Goal: Task Accomplishment & Management: Manage account settings

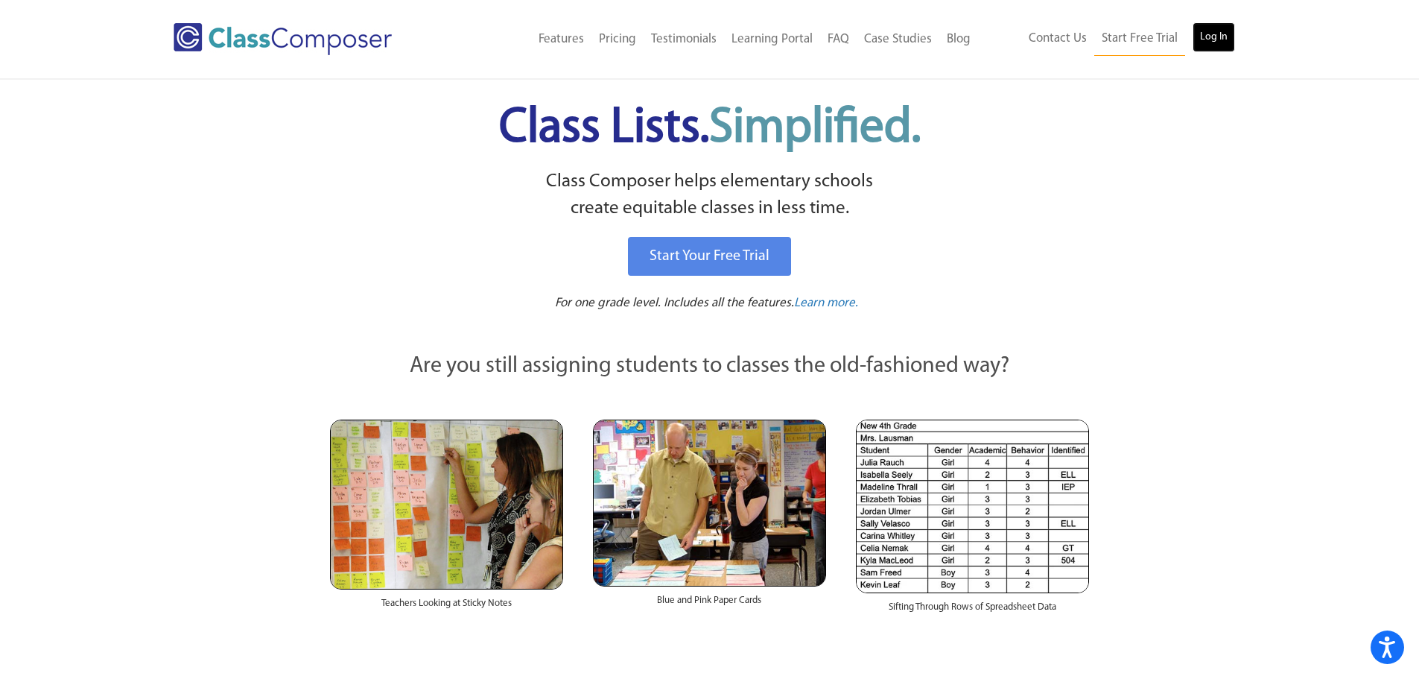
click at [1196, 39] on link "Log In" at bounding box center [1213, 37] width 42 height 30
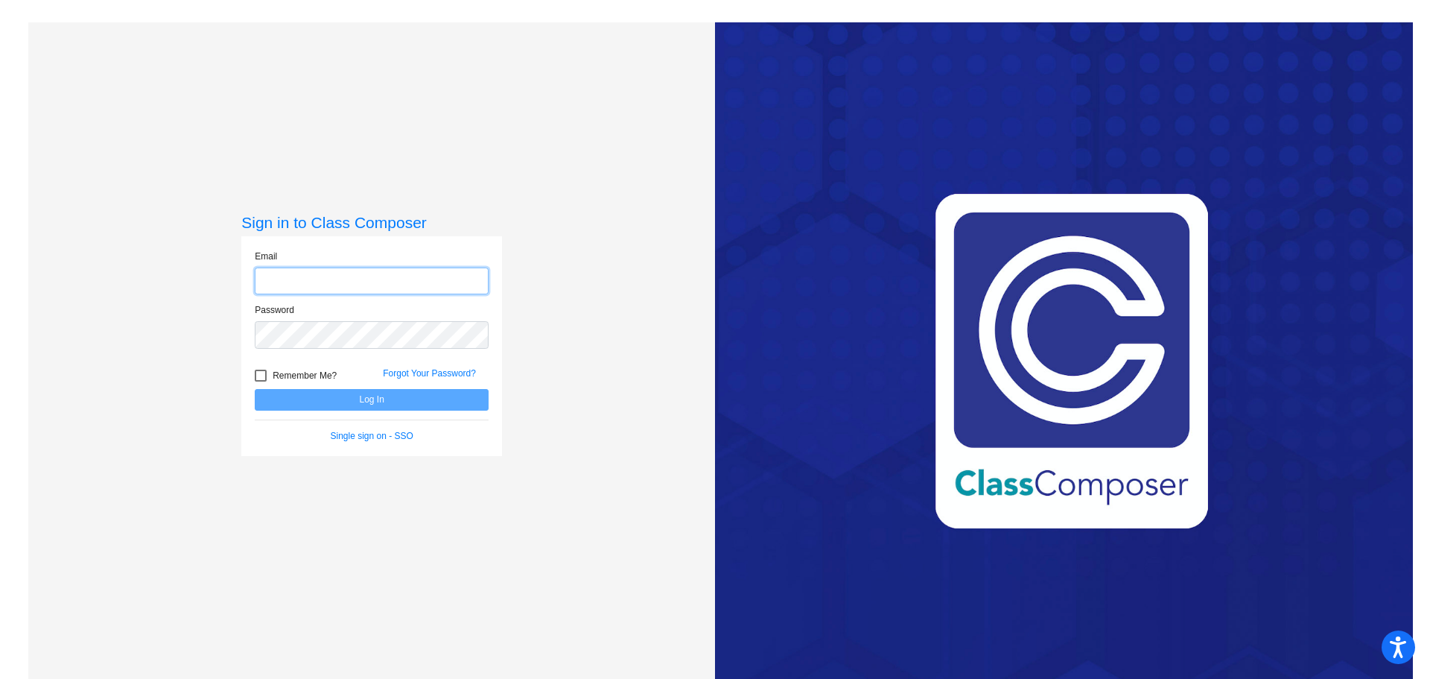
type input "[EMAIL_ADDRESS][PERSON_NAME][DOMAIN_NAME]"
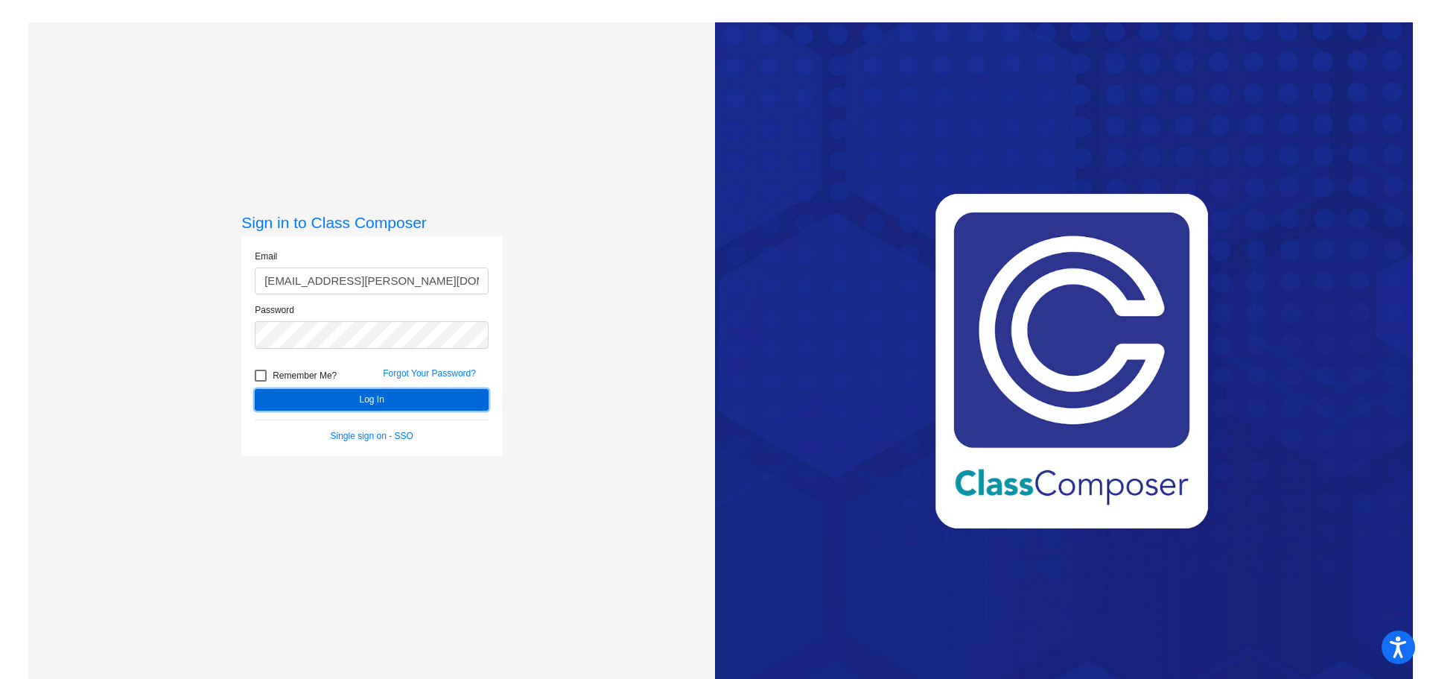
click at [293, 395] on button "Log In" at bounding box center [372, 400] width 234 height 22
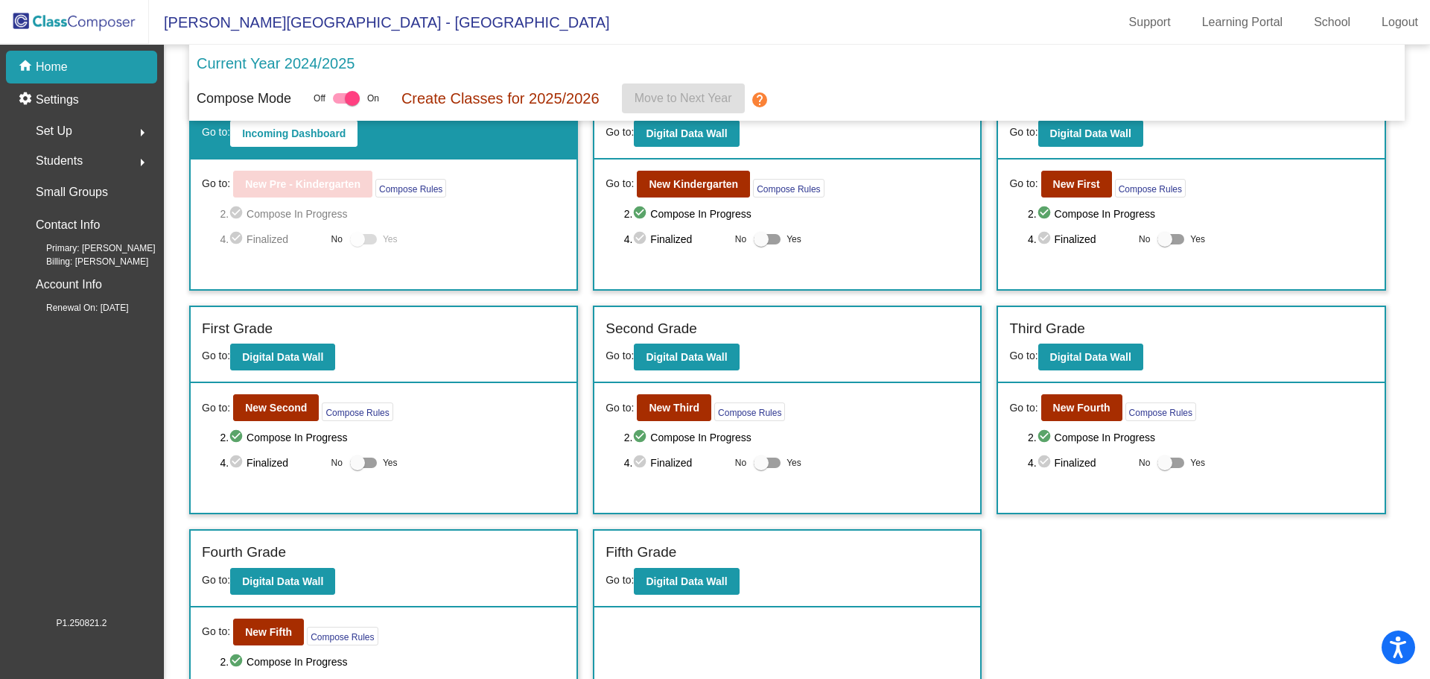
scroll to position [74, 0]
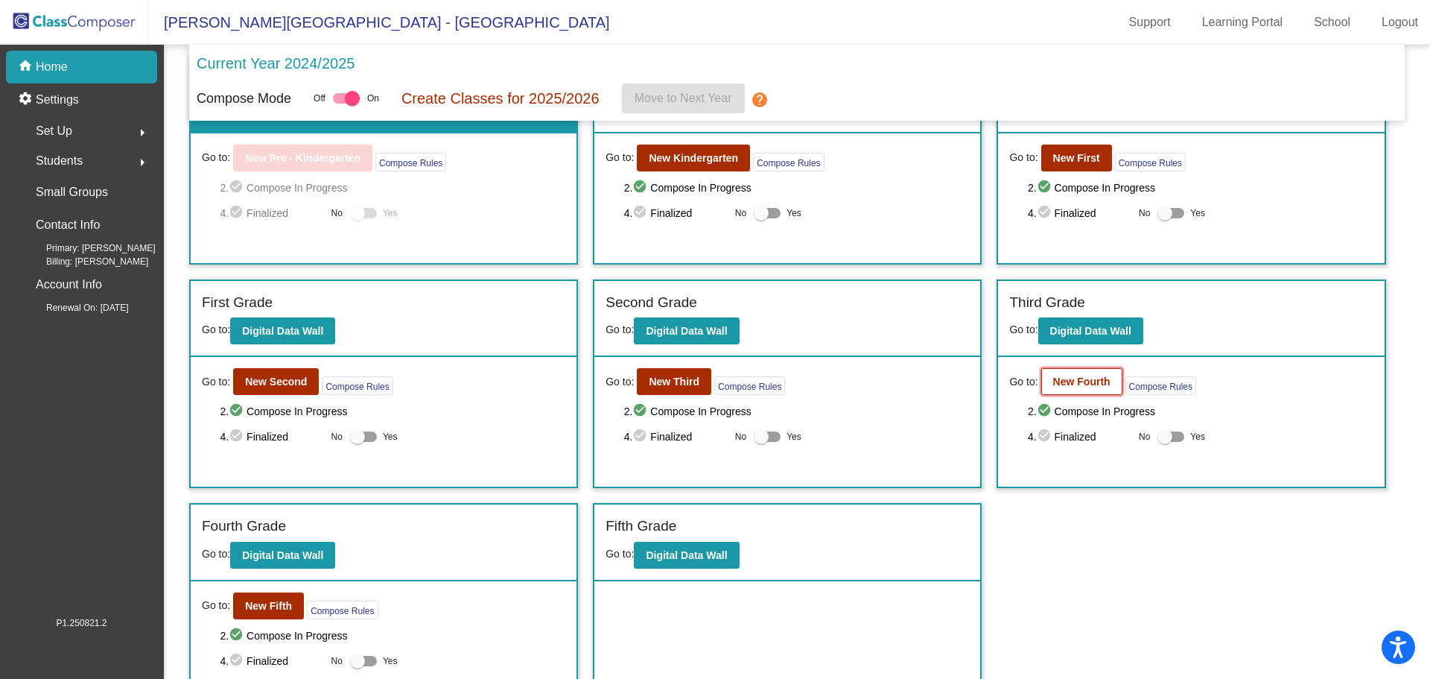
click at [1085, 384] on b "New Fourth" at bounding box center [1081, 381] width 57 height 12
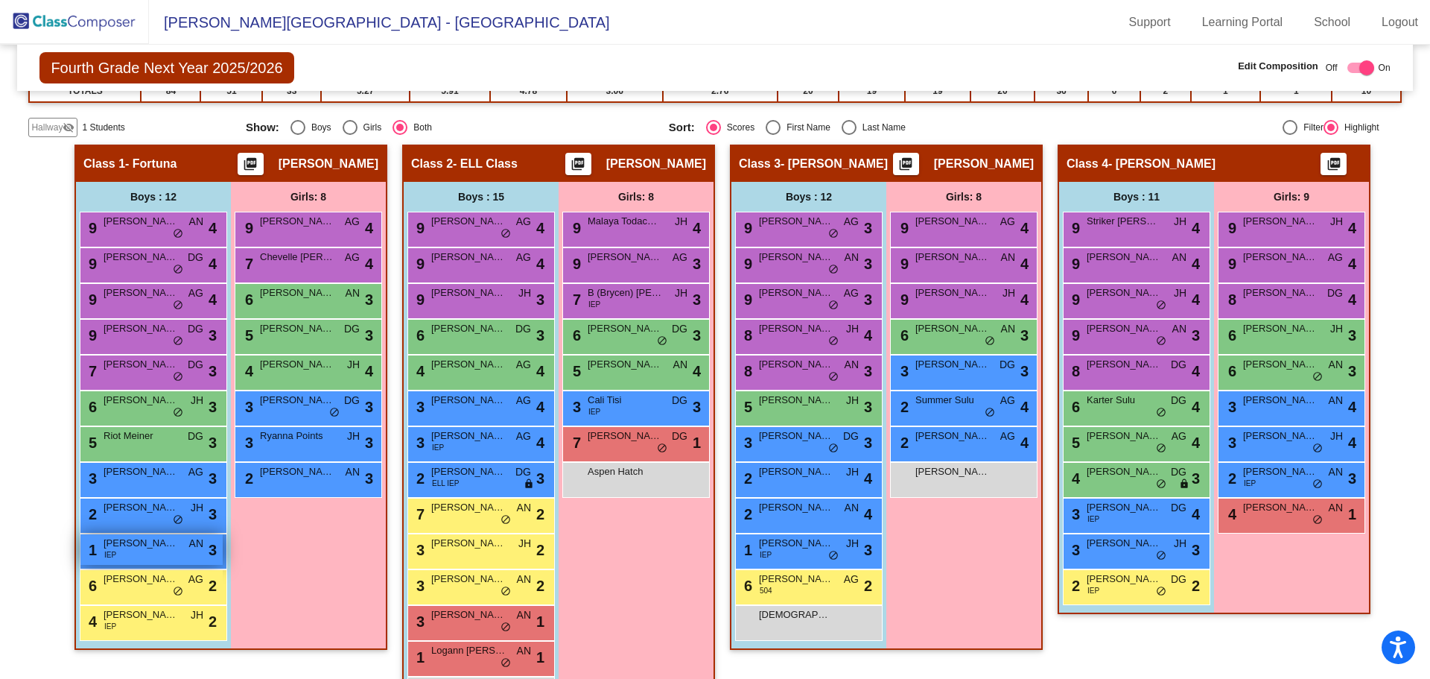
scroll to position [298, 0]
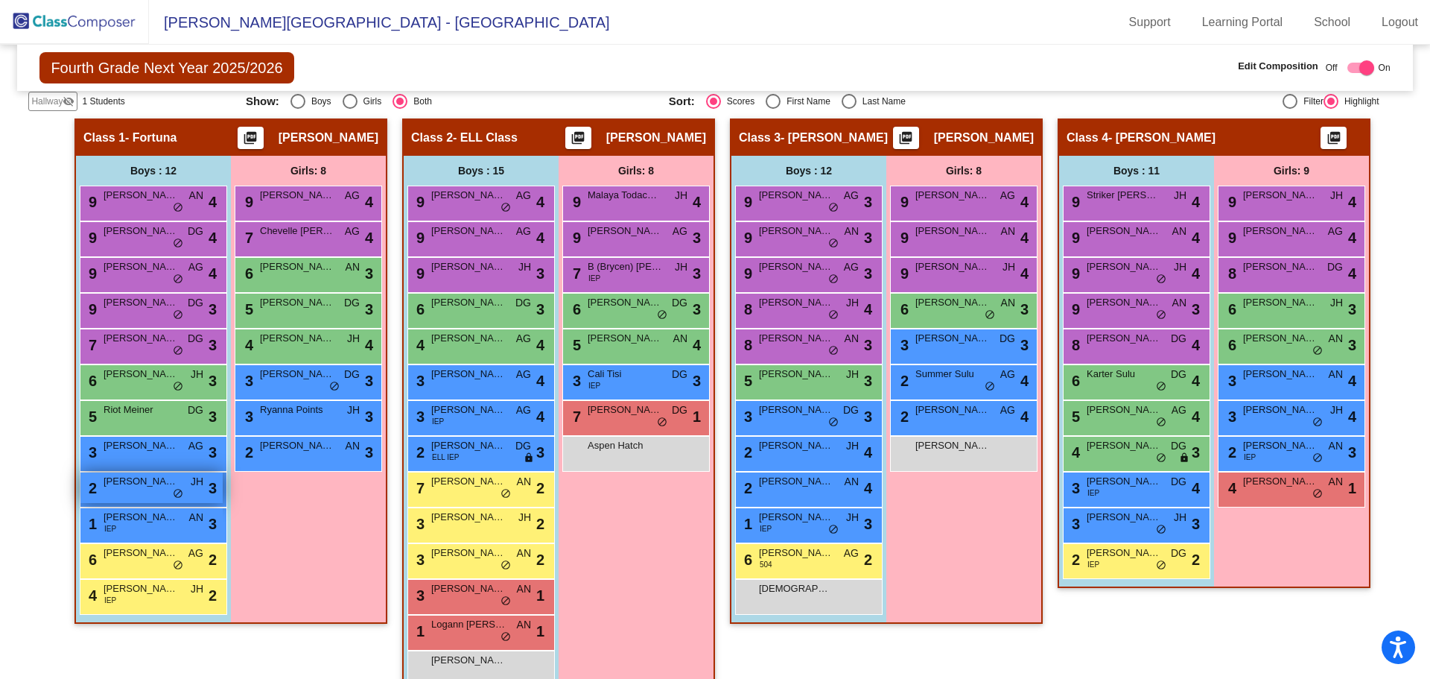
click at [144, 487] on span "[PERSON_NAME]" at bounding box center [141, 481] width 74 height 15
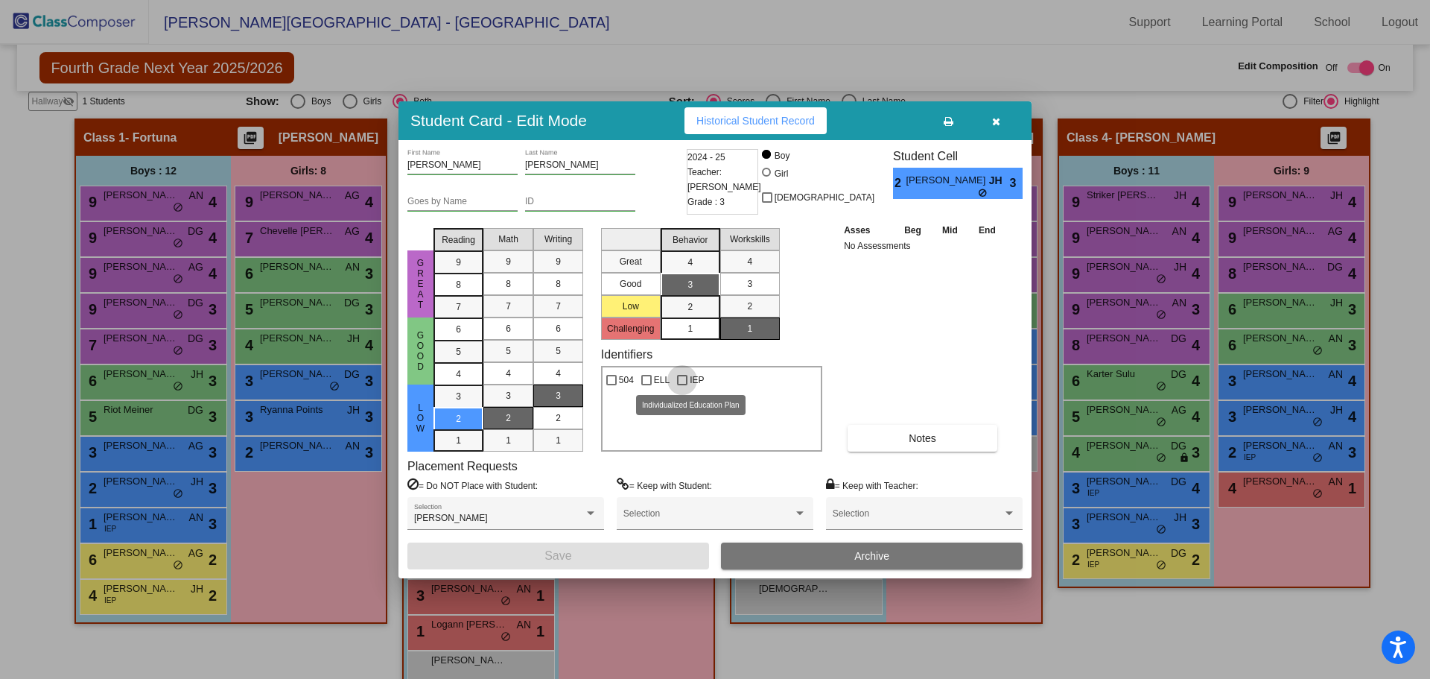
click at [680, 379] on div at bounding box center [682, 380] width 10 height 10
click at [682, 385] on input "IEP" at bounding box center [682, 385] width 1 height 1
checkbox input "true"
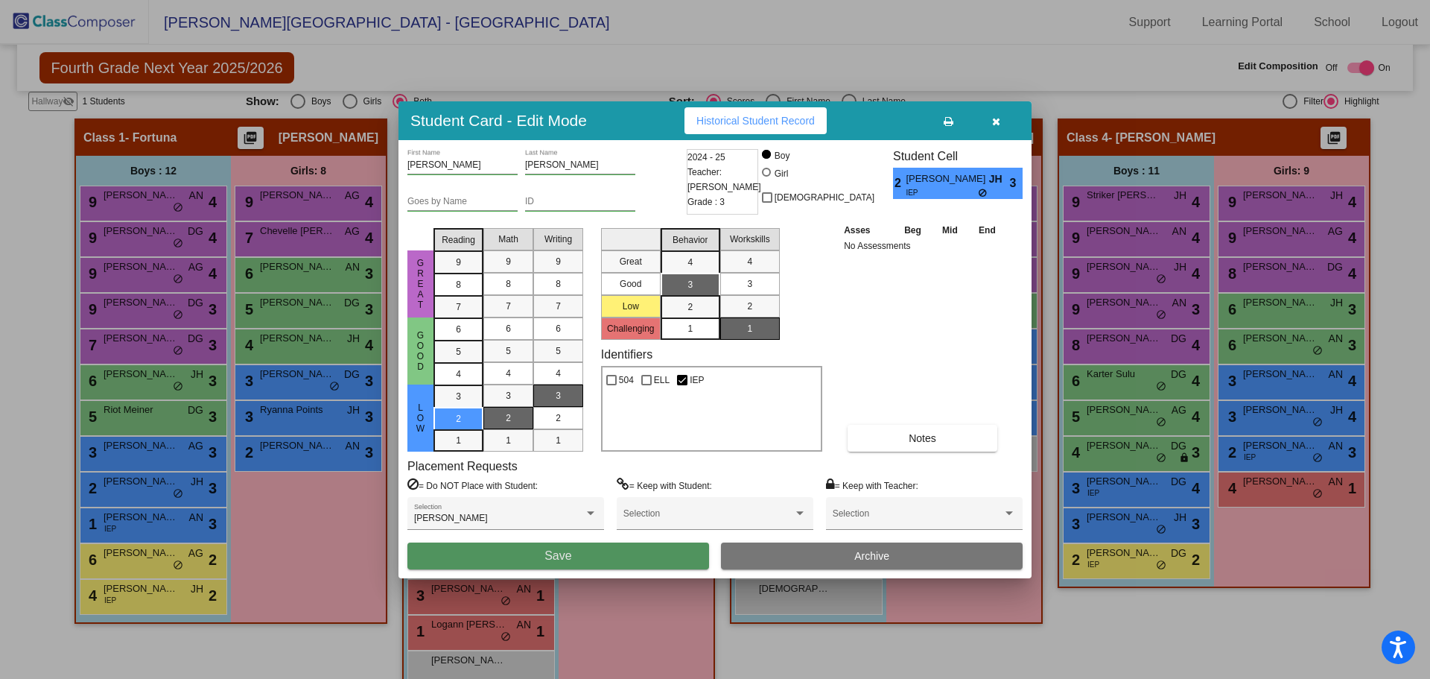
click at [628, 562] on button "Save" at bounding box center [558, 555] width 302 height 27
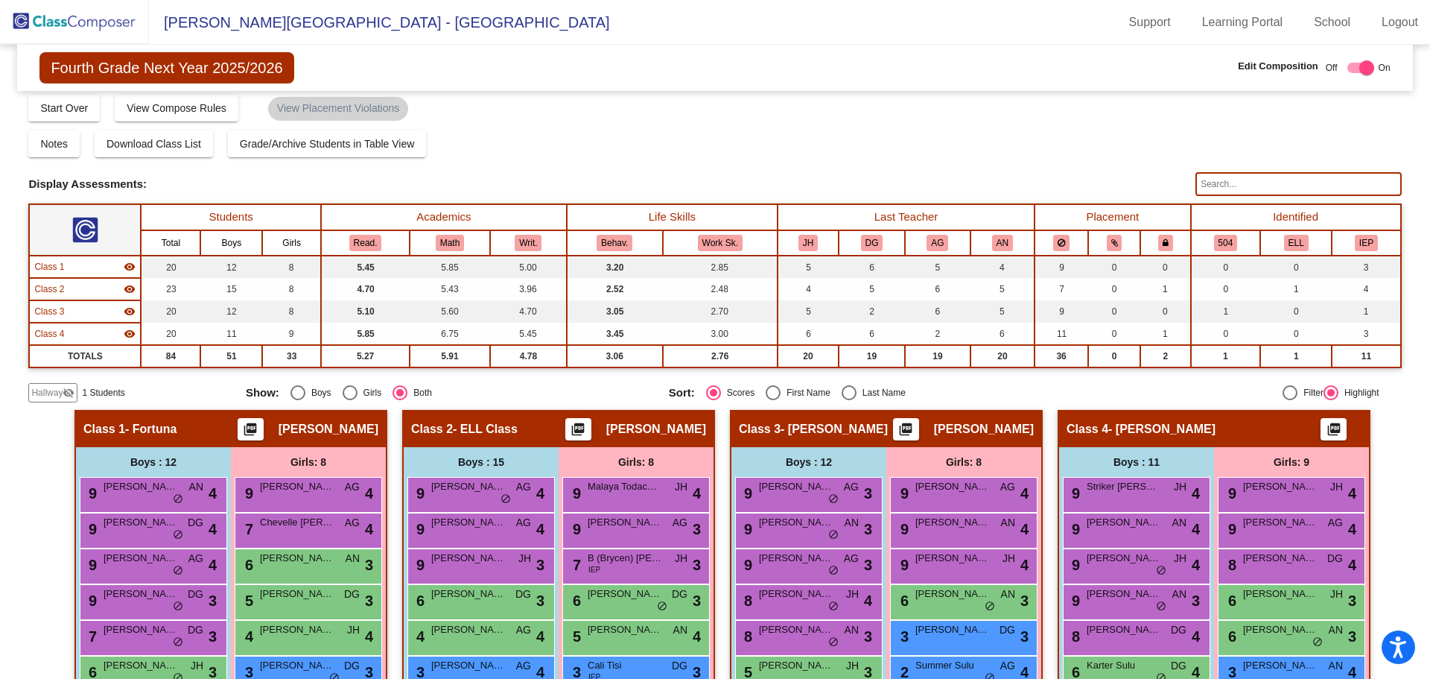
scroll to position [0, 0]
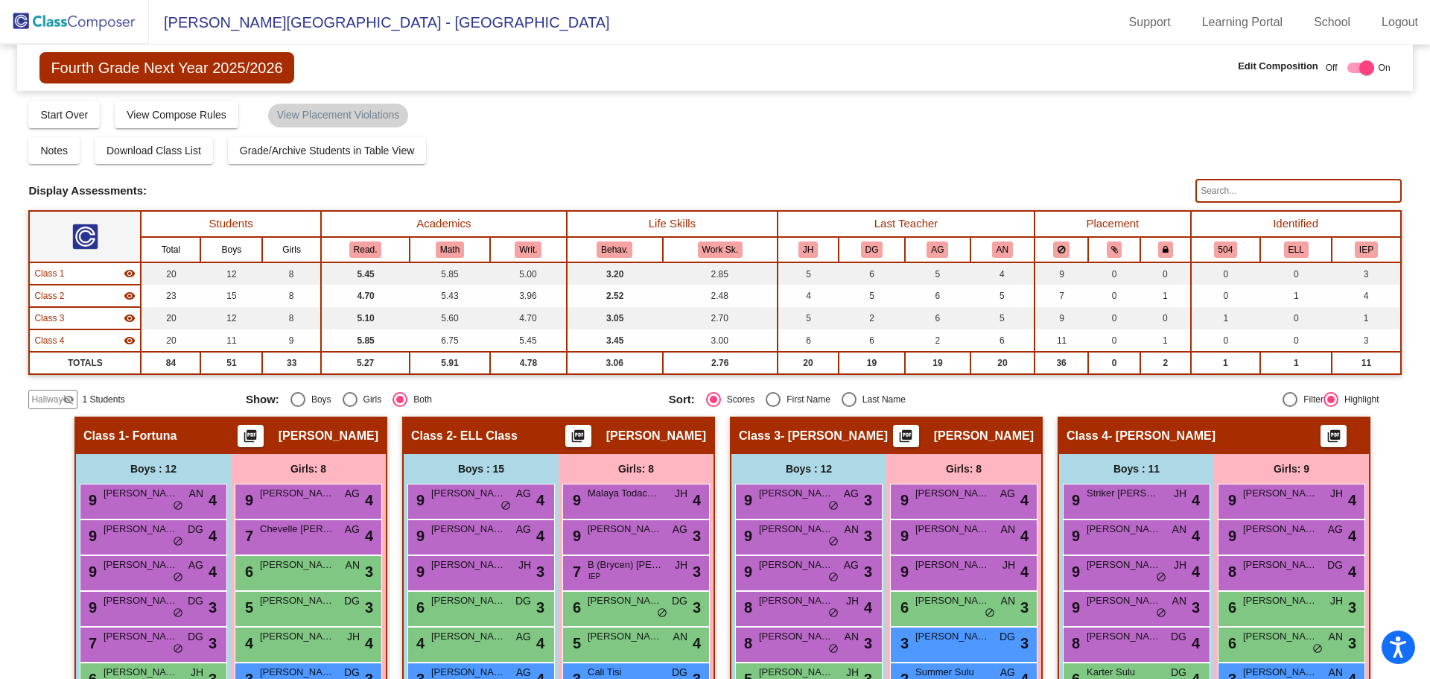
click at [1347, 68] on div at bounding box center [1360, 68] width 27 height 10
click at [1362, 66] on div at bounding box center [1360, 68] width 27 height 10
checkbox input "true"
click at [50, 398] on span "Hallway" at bounding box center [46, 399] width 31 height 13
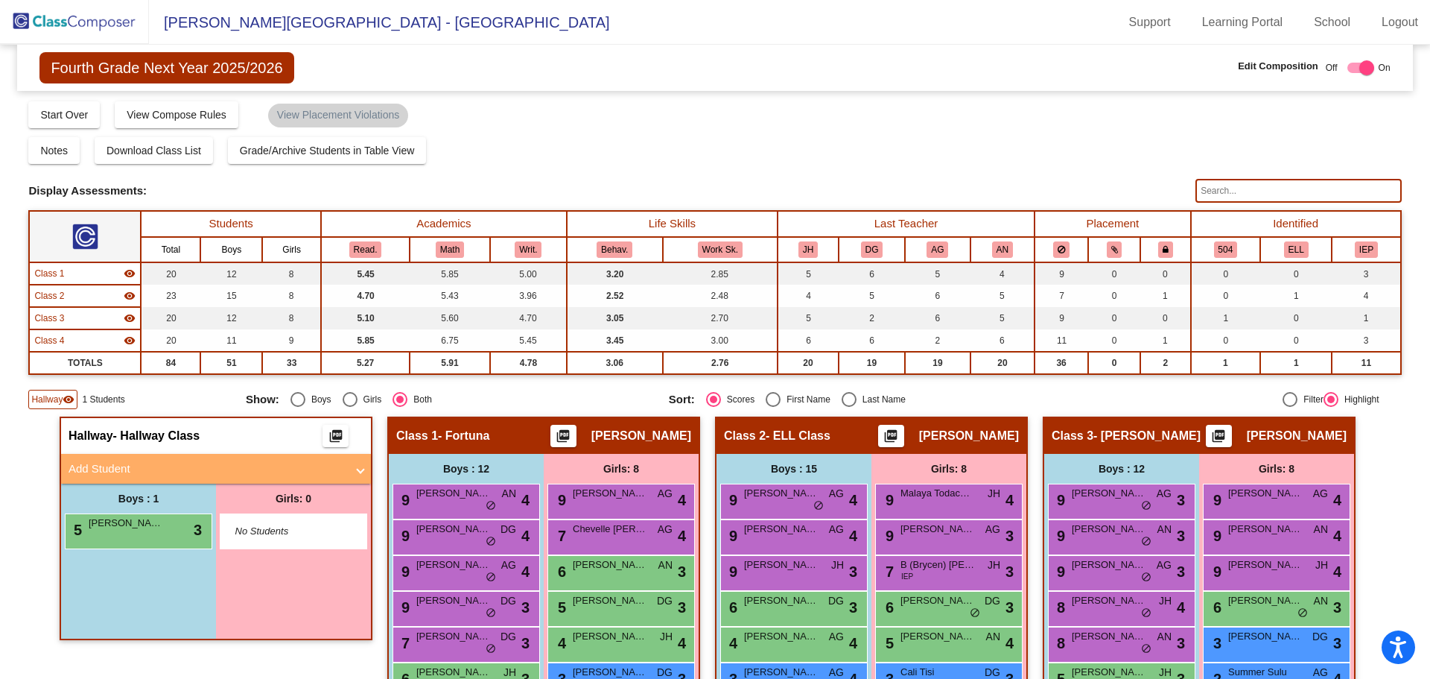
click at [163, 467] on mat-panel-title "Add Student" at bounding box center [207, 468] width 277 height 17
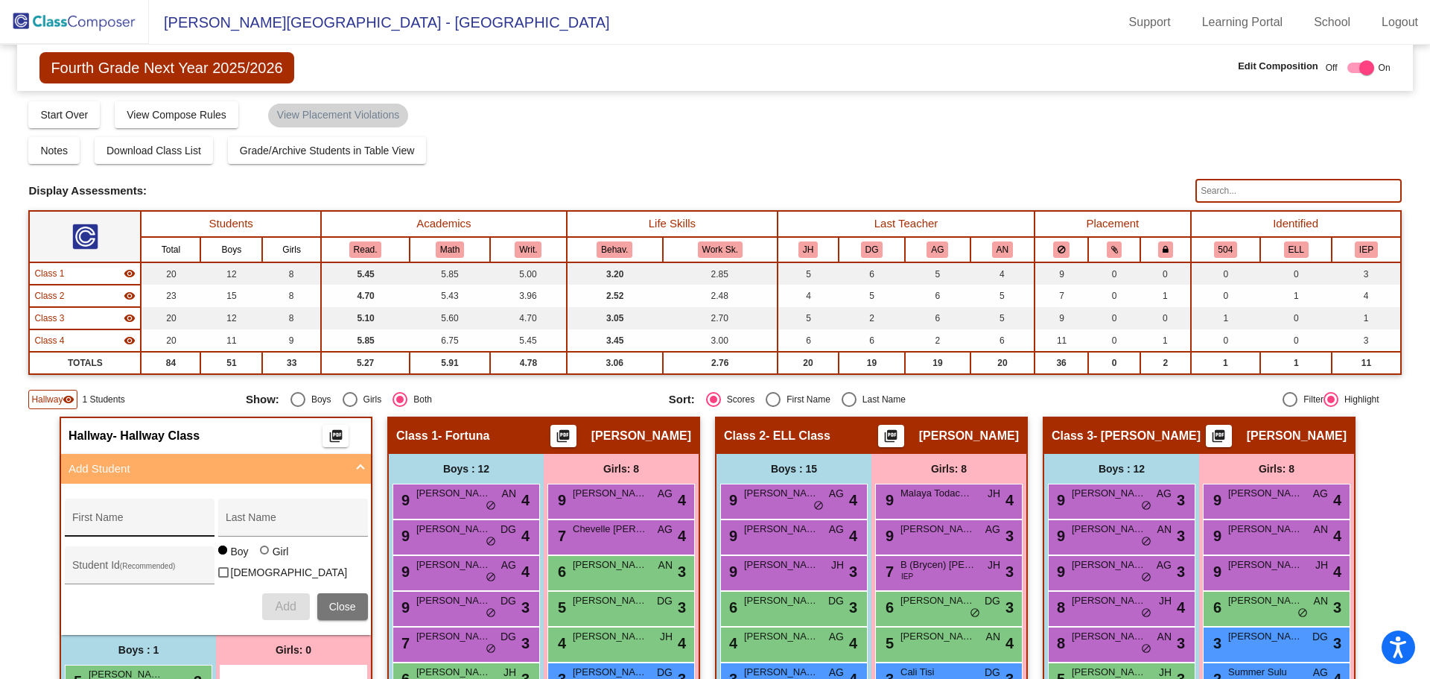
click at [156, 512] on div "First Name" at bounding box center [139, 521] width 134 height 31
type input "[PERSON_NAME]"
click at [277, 520] on input "Last Name" at bounding box center [293, 523] width 134 height 12
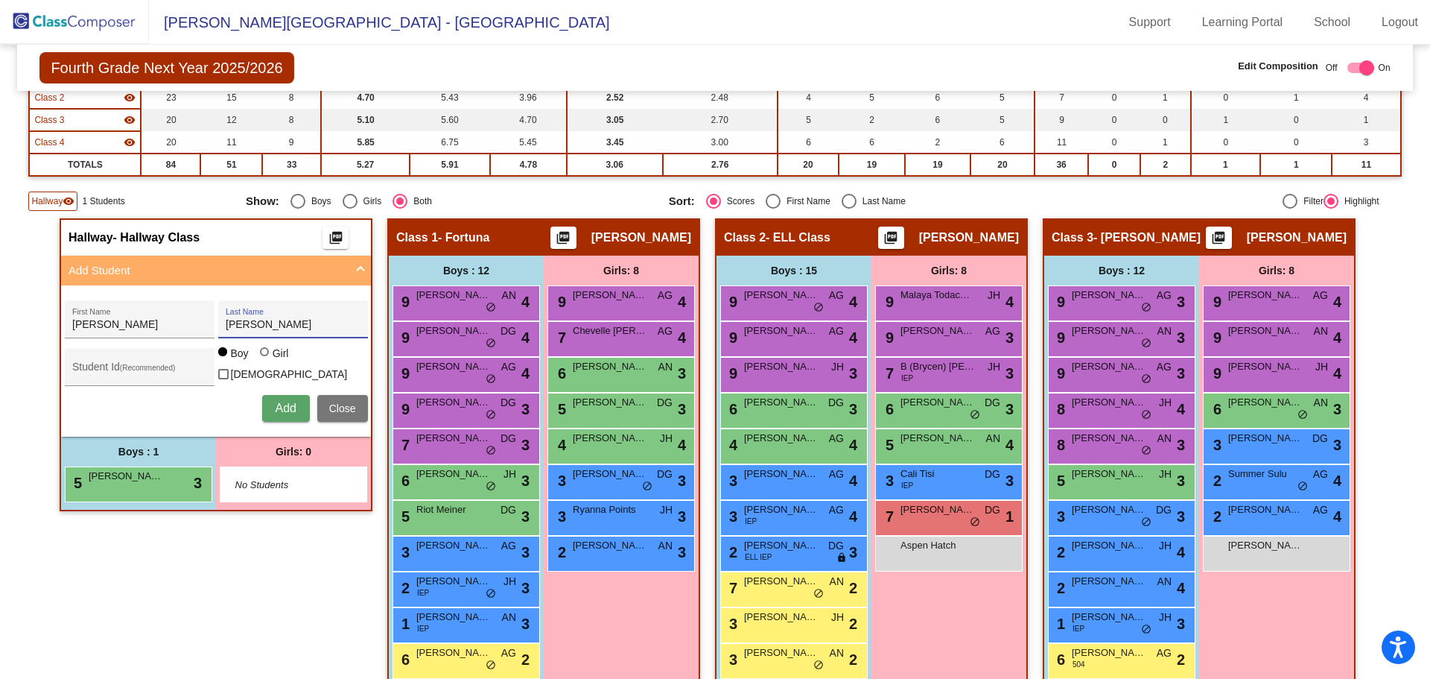
scroll to position [223, 0]
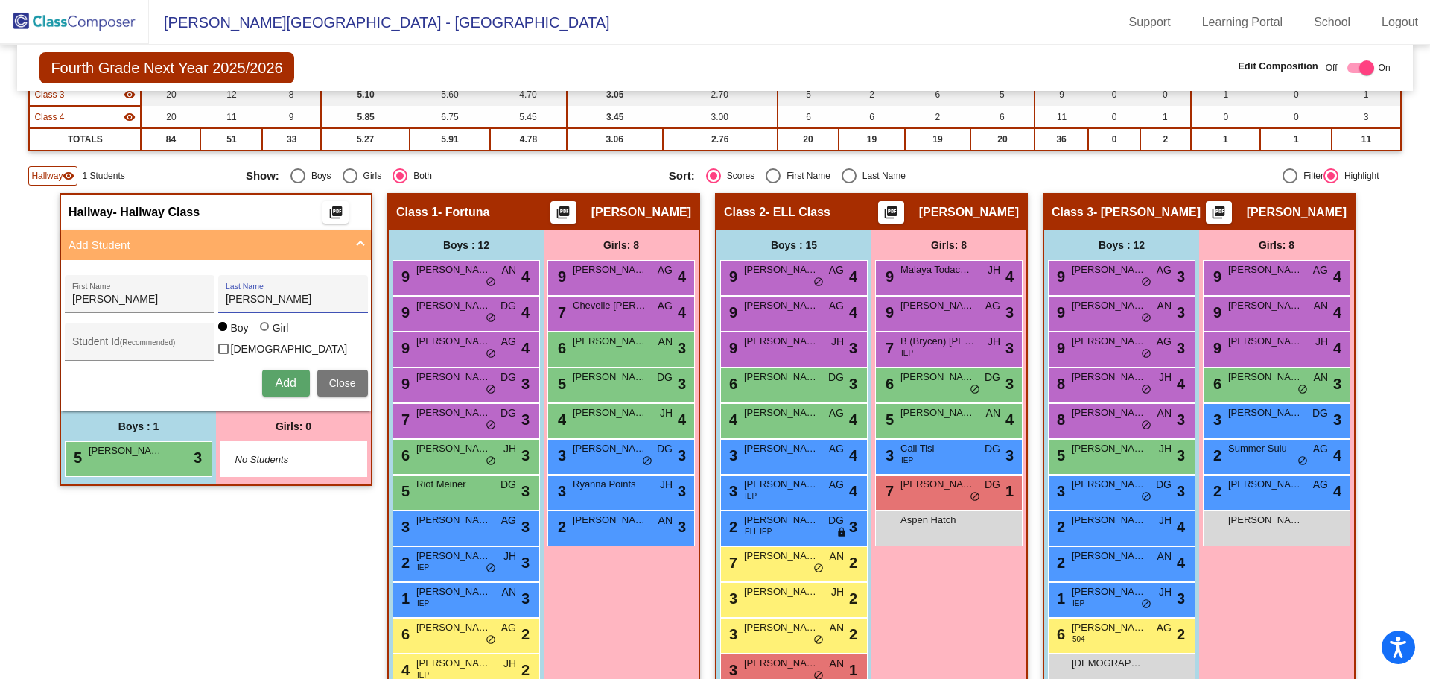
type input "[PERSON_NAME]"
click at [277, 378] on span "Add" at bounding box center [285, 382] width 21 height 13
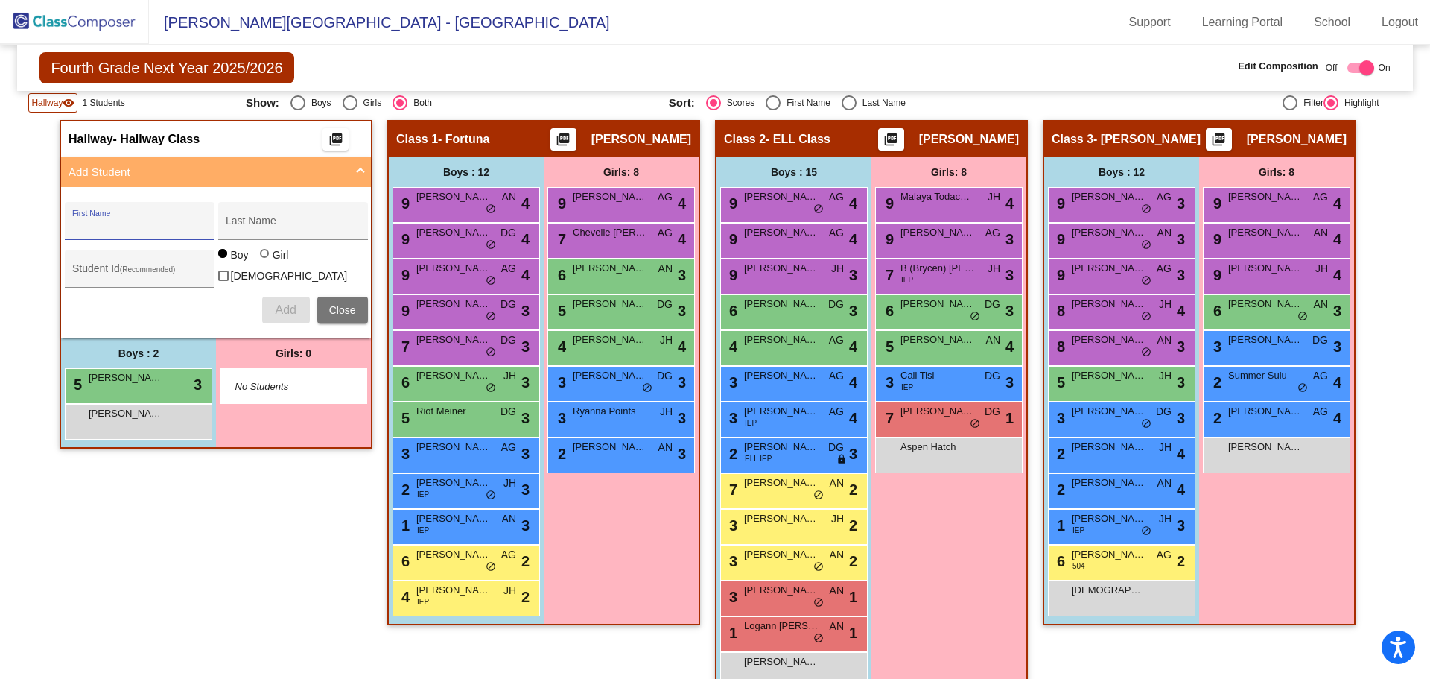
scroll to position [298, 0]
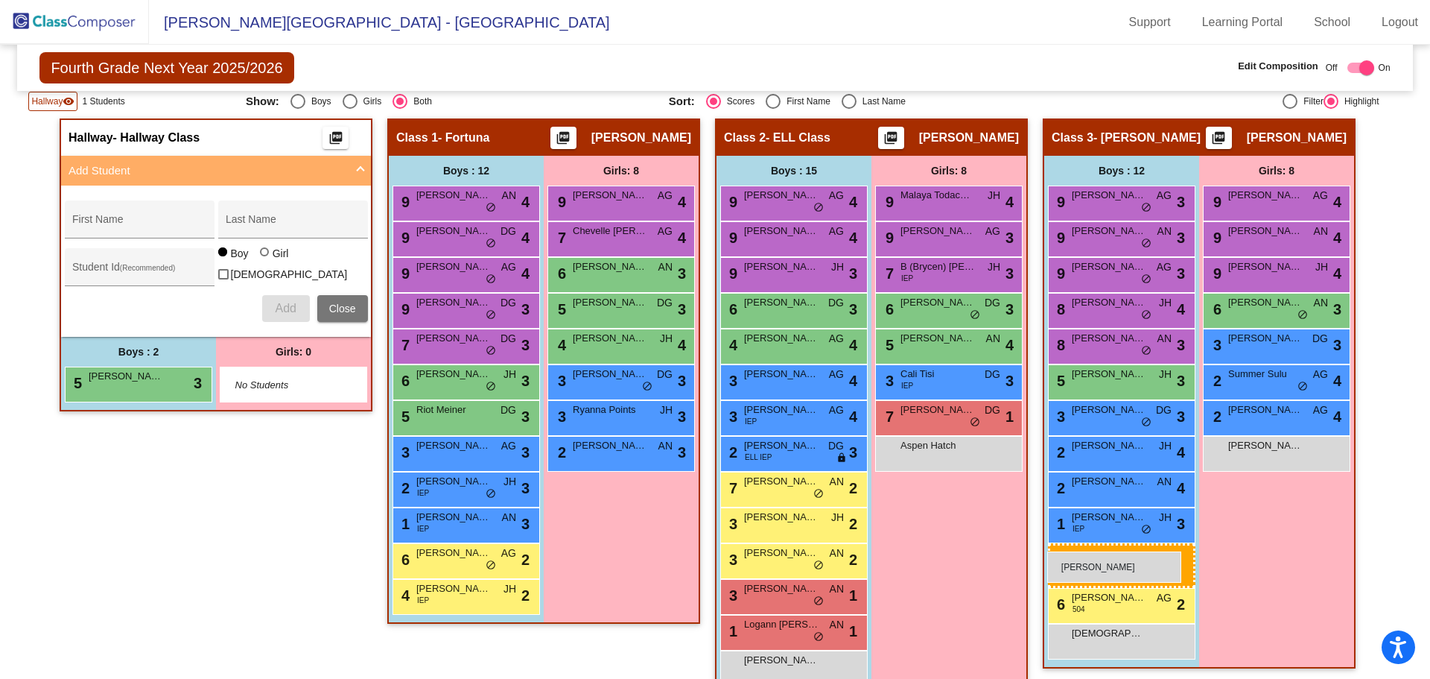
drag, startPoint x: 119, startPoint y: 405, endPoint x: 1047, endPoint y: 551, distance: 939.5
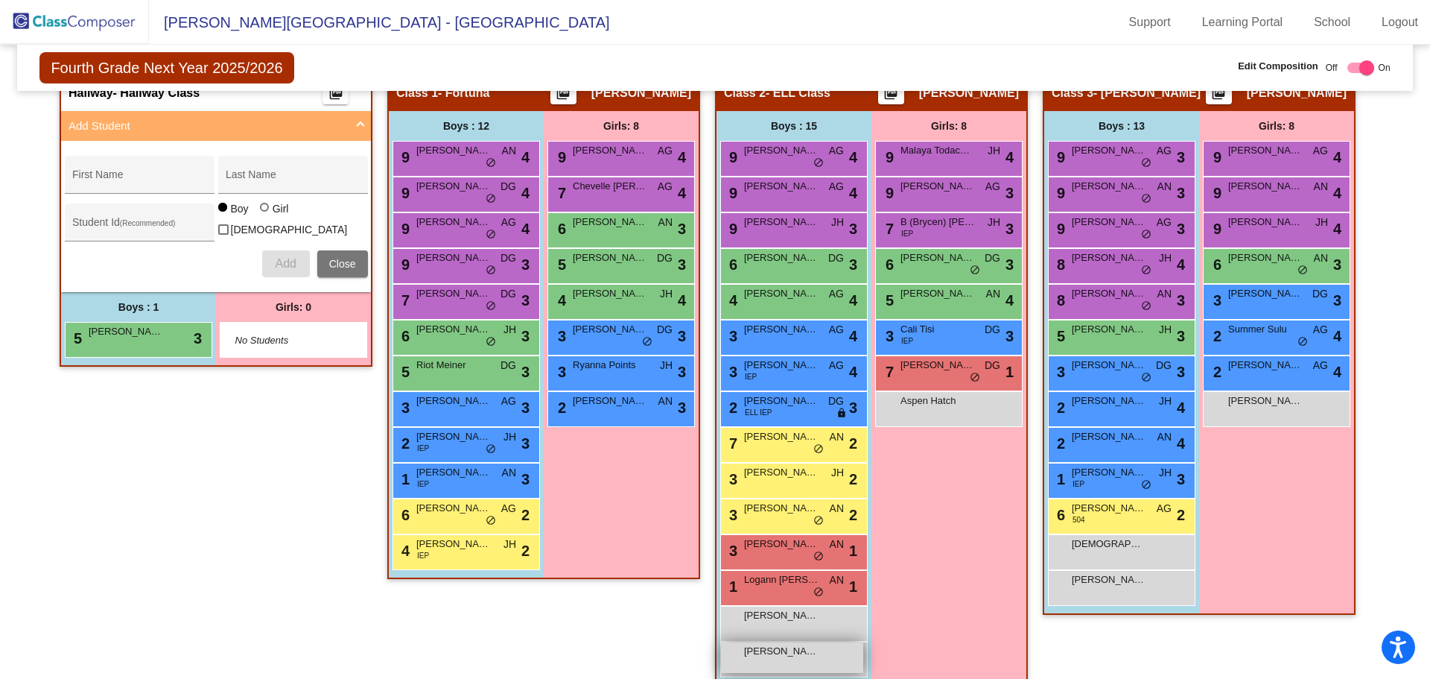
scroll to position [372, 0]
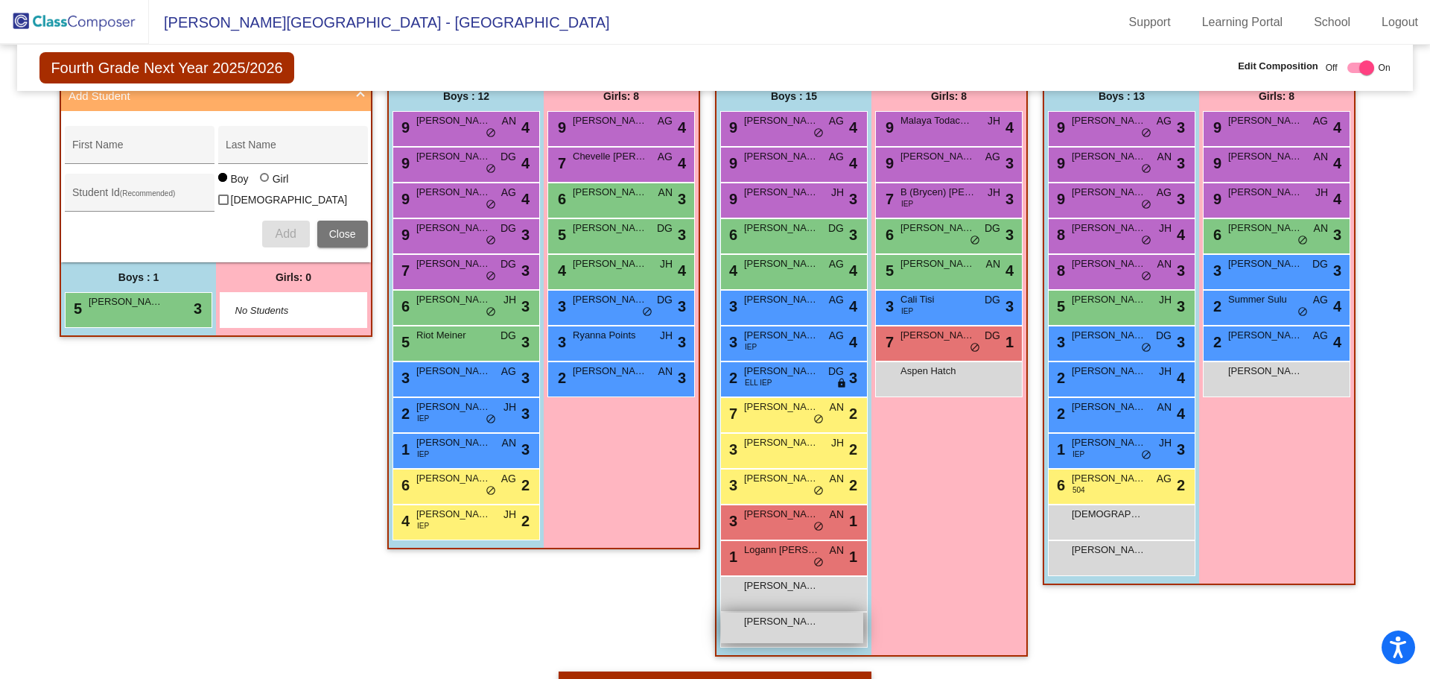
click at [791, 629] on div "[PERSON_NAME] lock do_not_disturb_alt" at bounding box center [792, 627] width 142 height 31
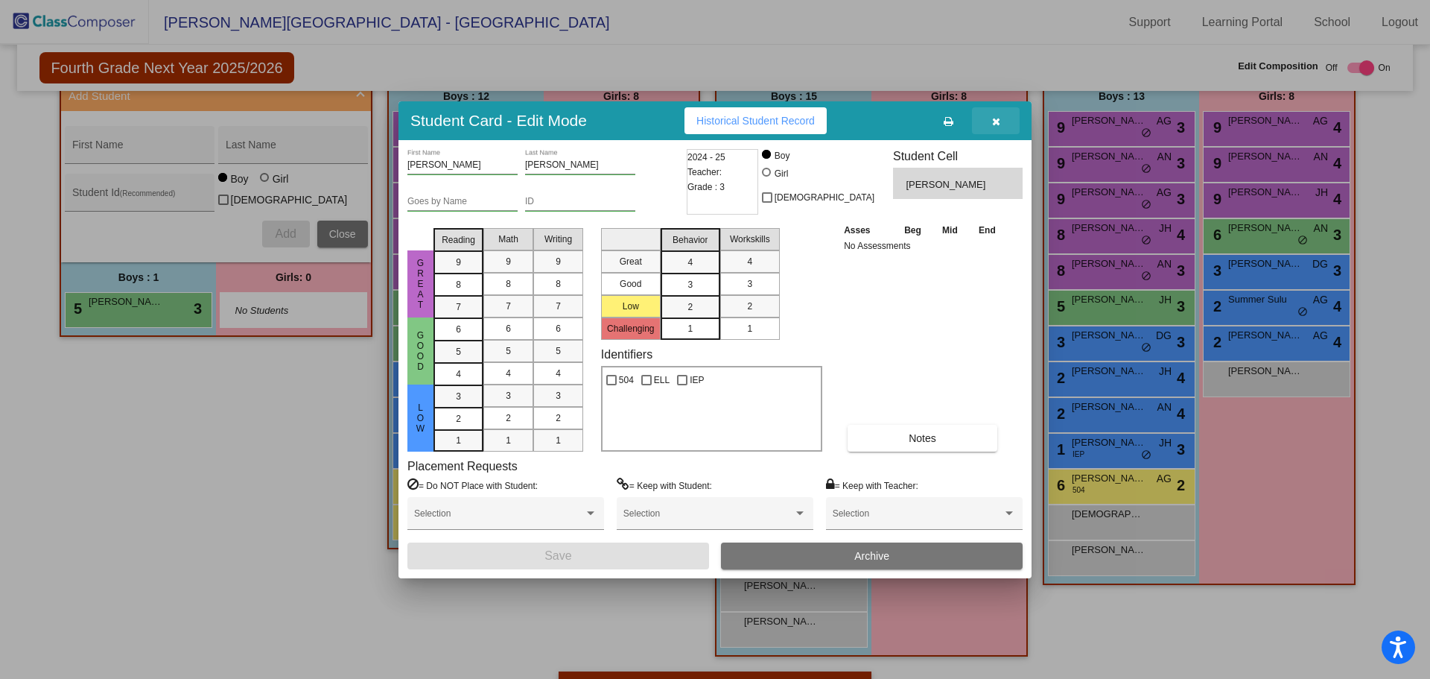
click at [993, 126] on icon "button" at bounding box center [996, 121] width 8 height 10
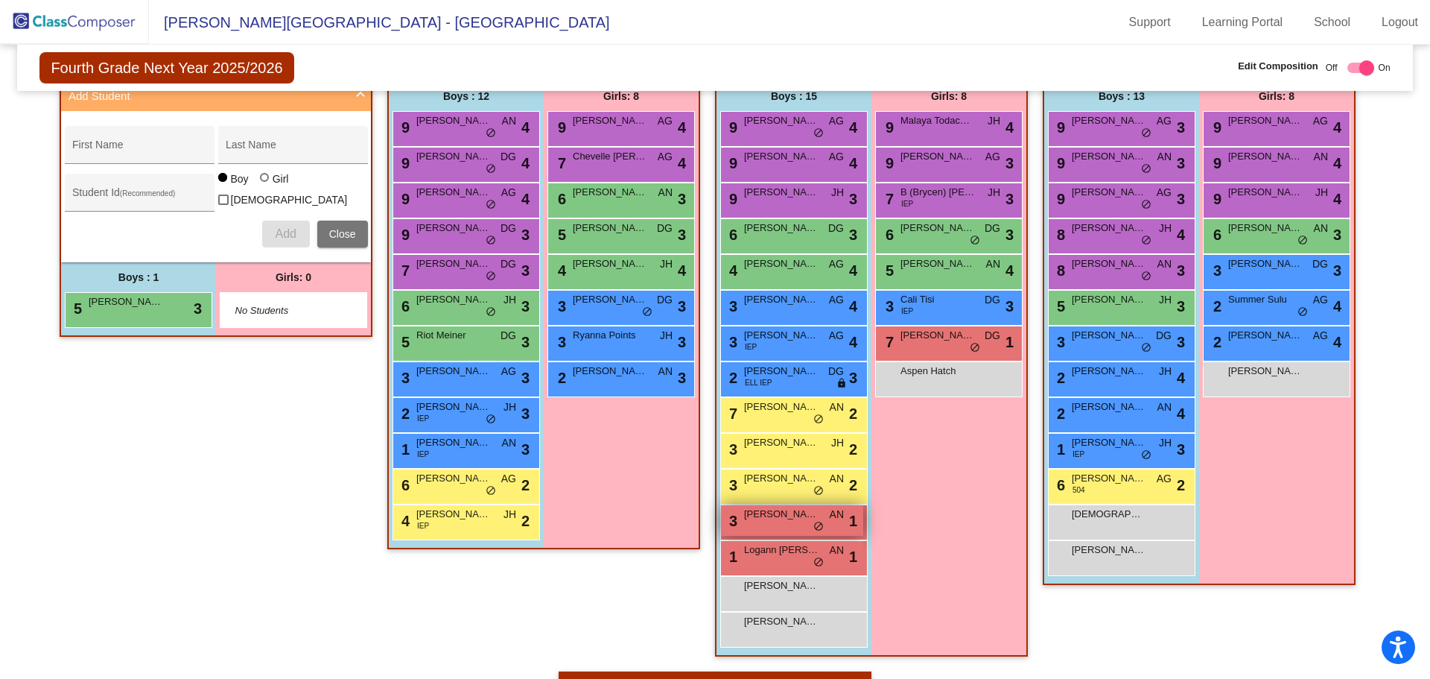
click at [780, 518] on span "[PERSON_NAME]" at bounding box center [781, 513] width 74 height 15
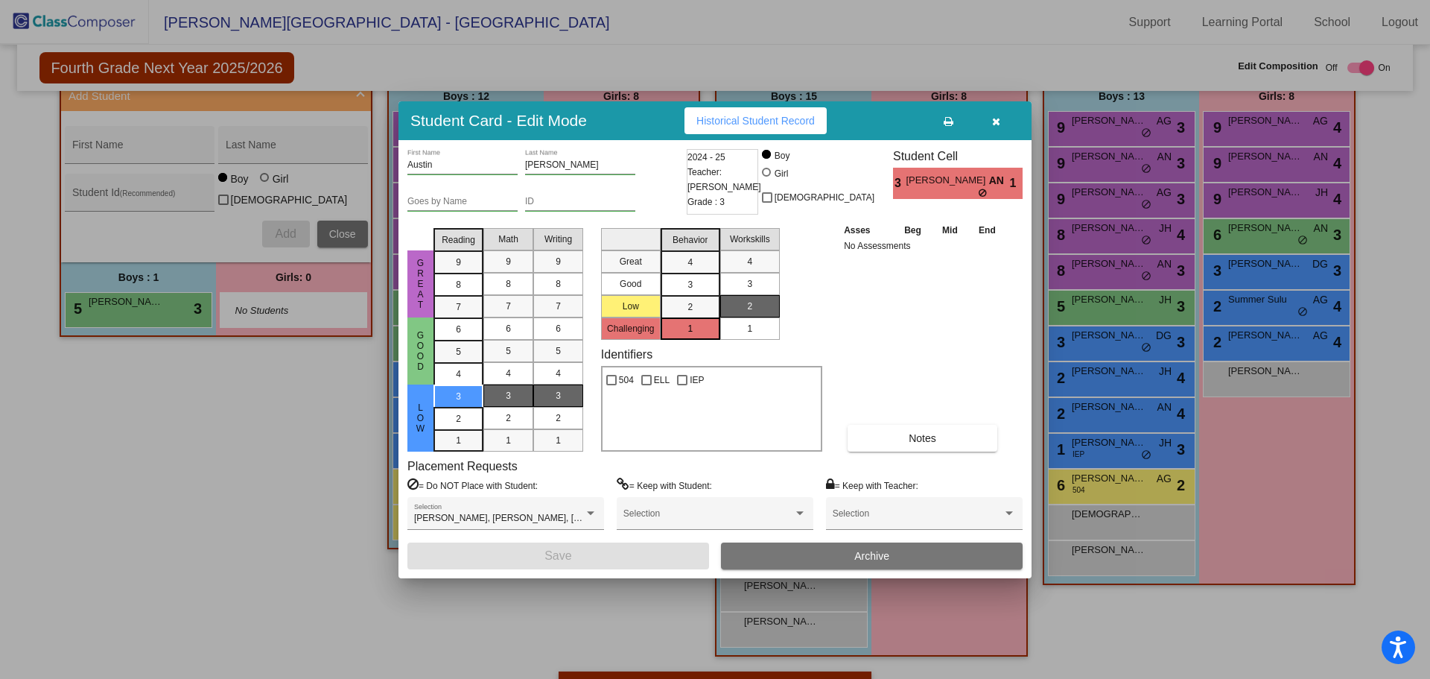
click at [997, 118] on icon "button" at bounding box center [996, 121] width 8 height 10
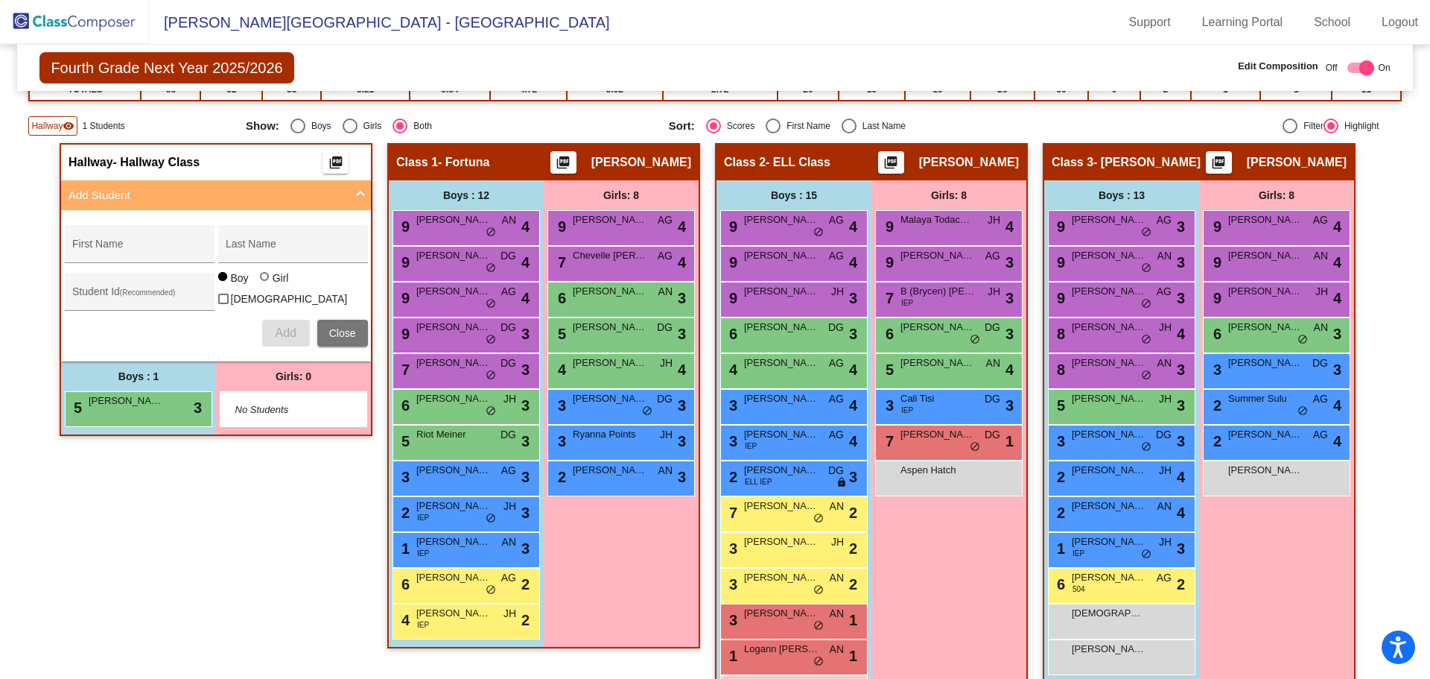
scroll to position [298, 0]
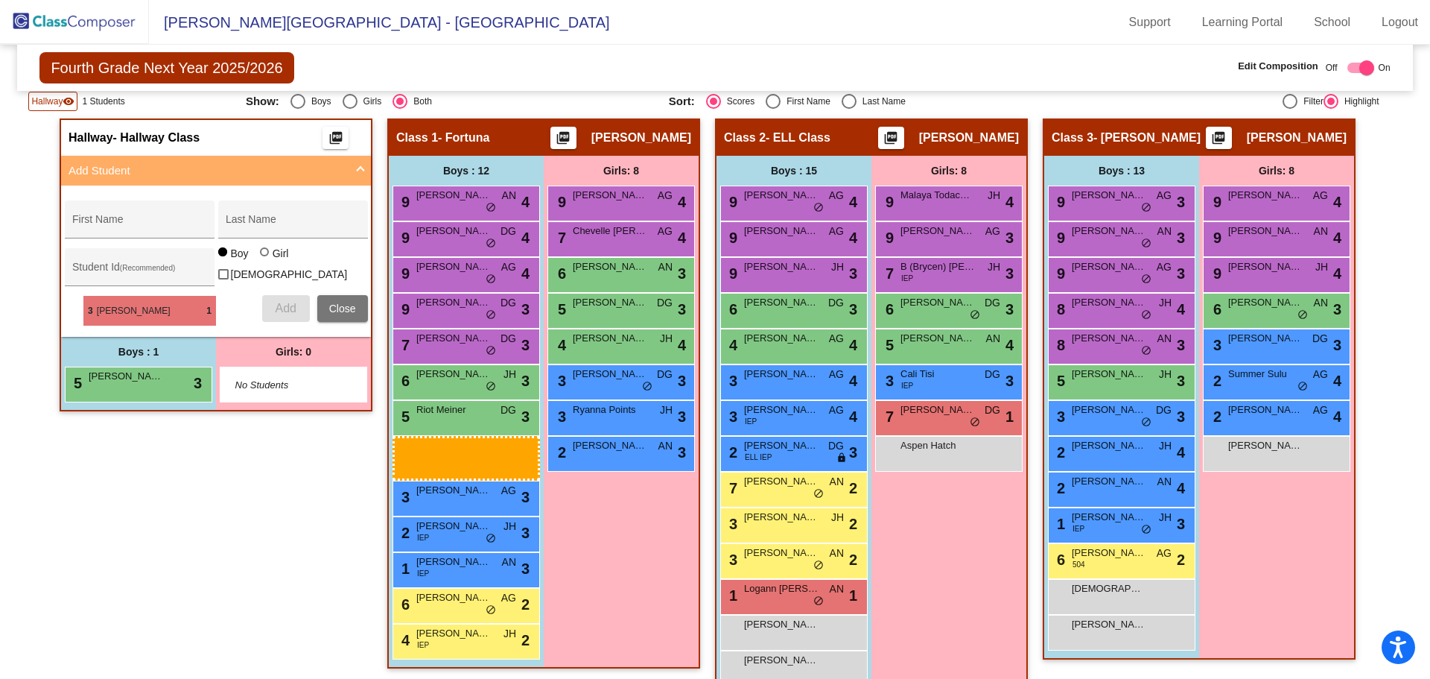
drag, startPoint x: 783, startPoint y: 600, endPoint x: 75, endPoint y: 292, distance: 771.6
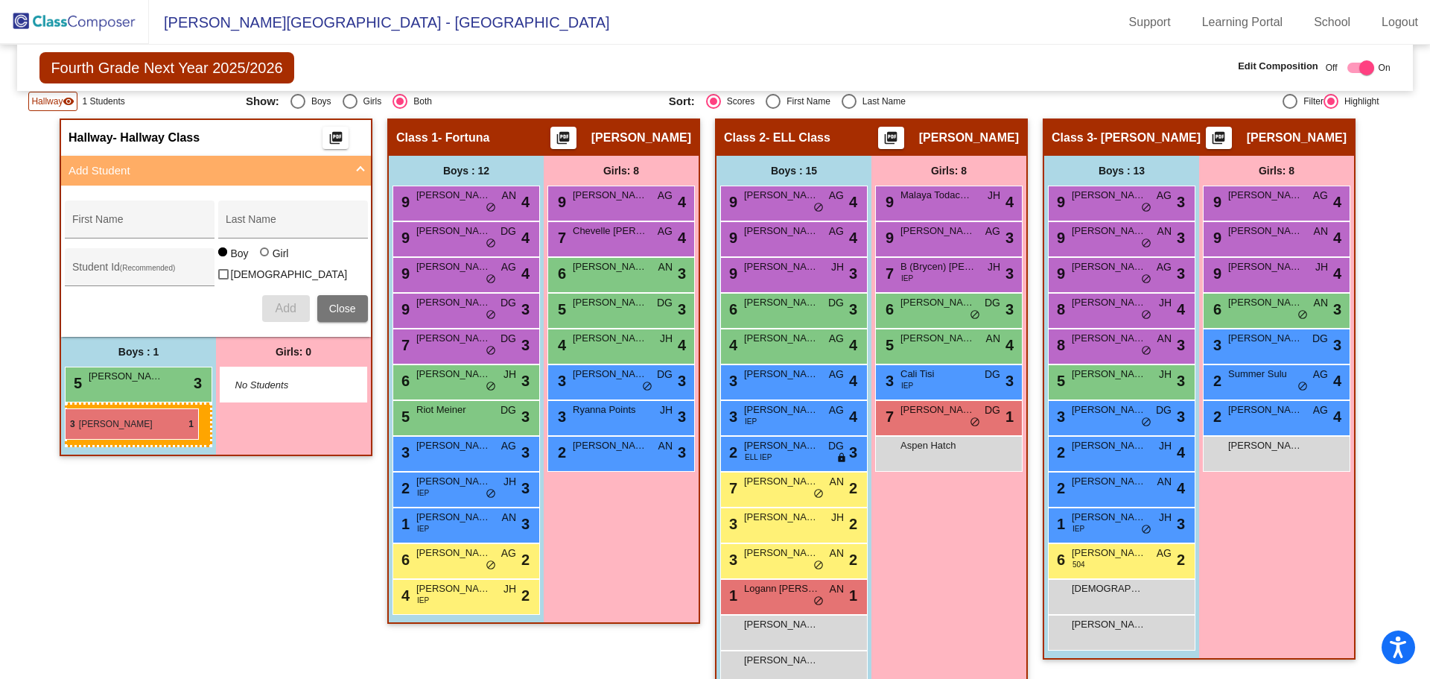
drag, startPoint x: 760, startPoint y: 591, endPoint x: 65, endPoint y: 408, distance: 719.4
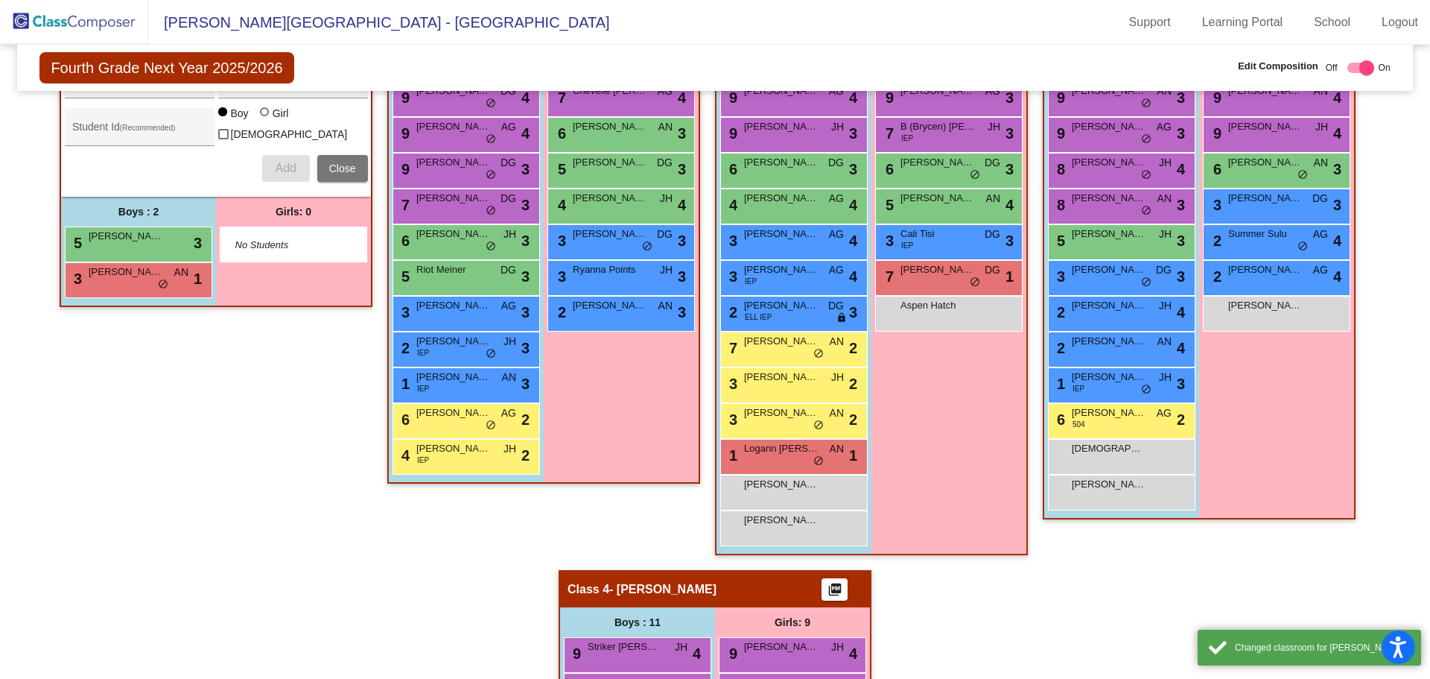
scroll to position [447, 0]
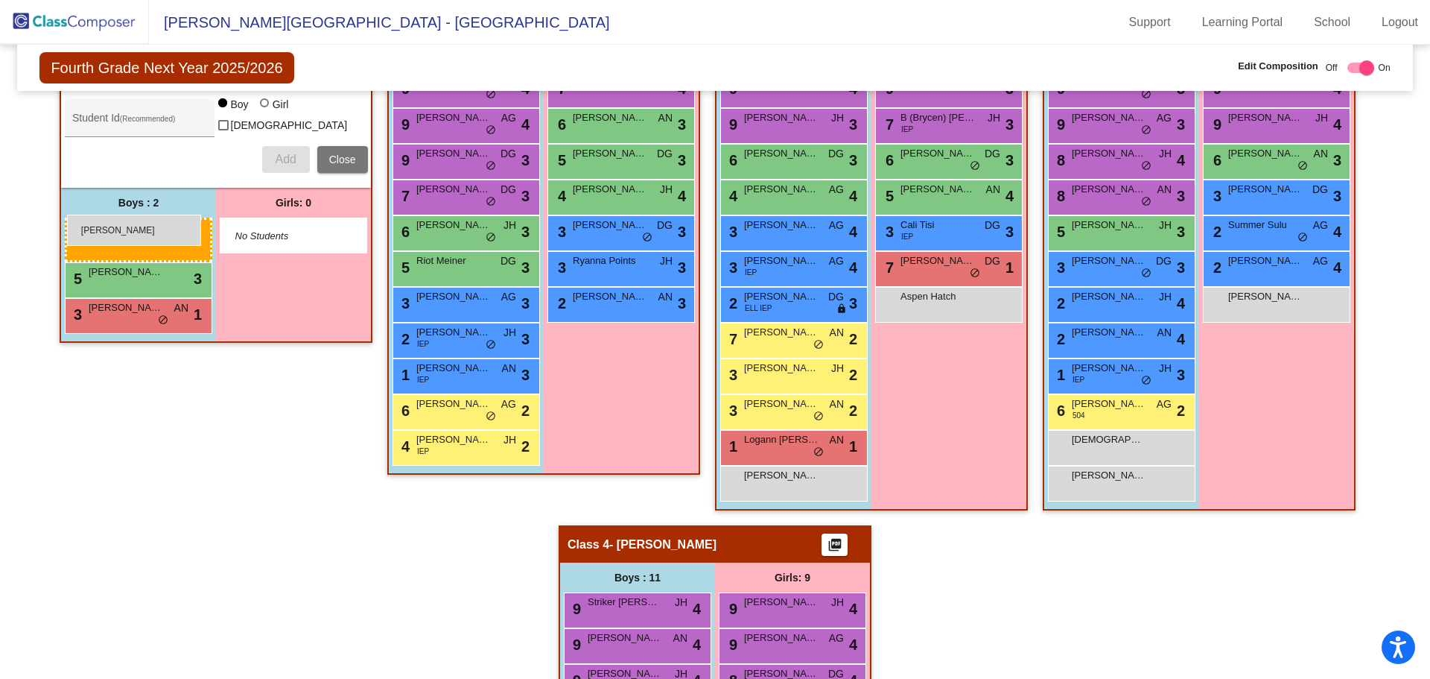
drag, startPoint x: 786, startPoint y: 517, endPoint x: 63, endPoint y: 214, distance: 784.2
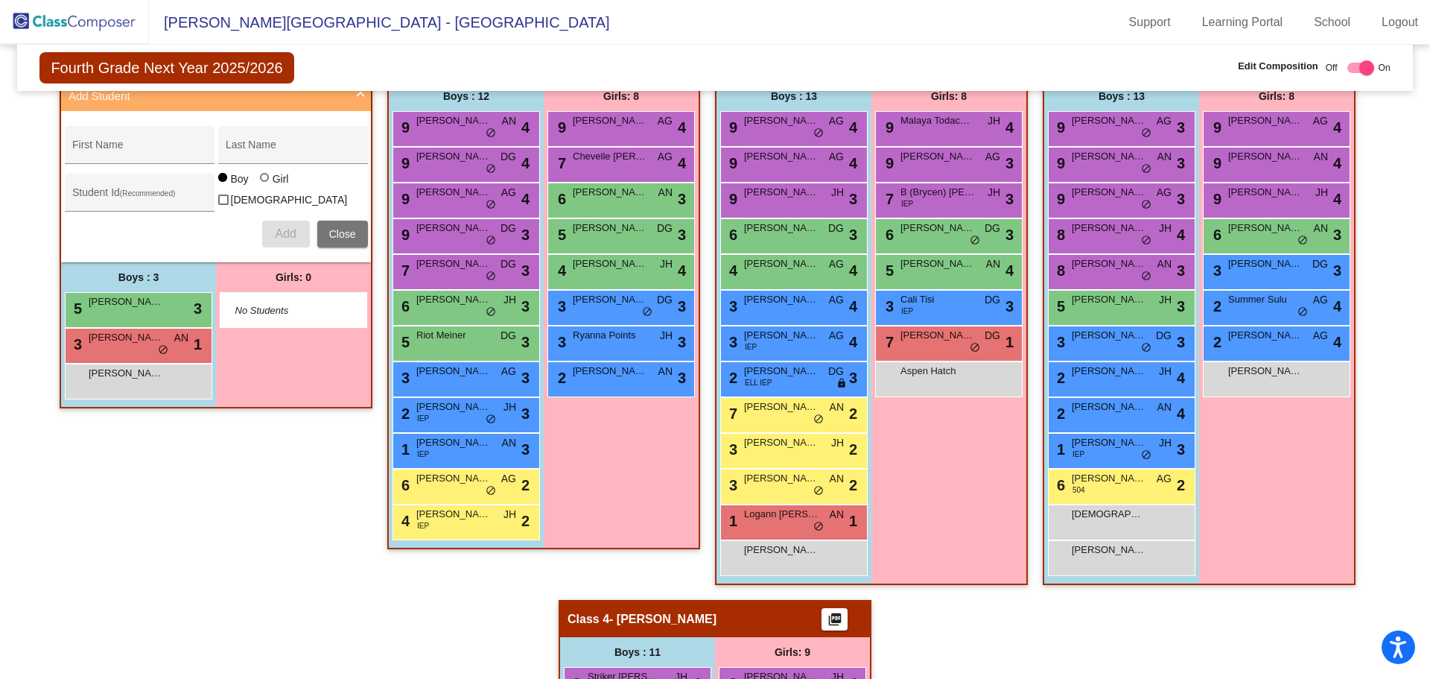
scroll to position [298, 0]
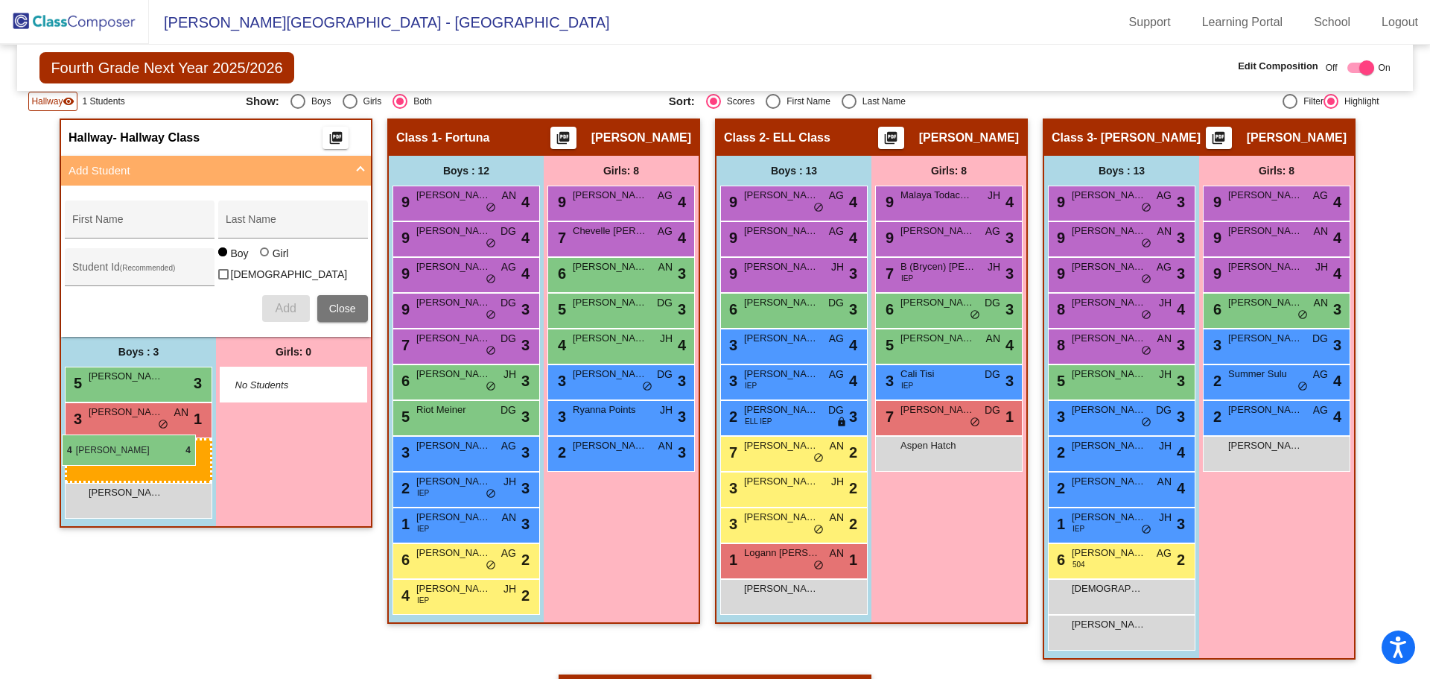
drag, startPoint x: 798, startPoint y: 351, endPoint x: 62, endPoint y: 434, distance: 740.6
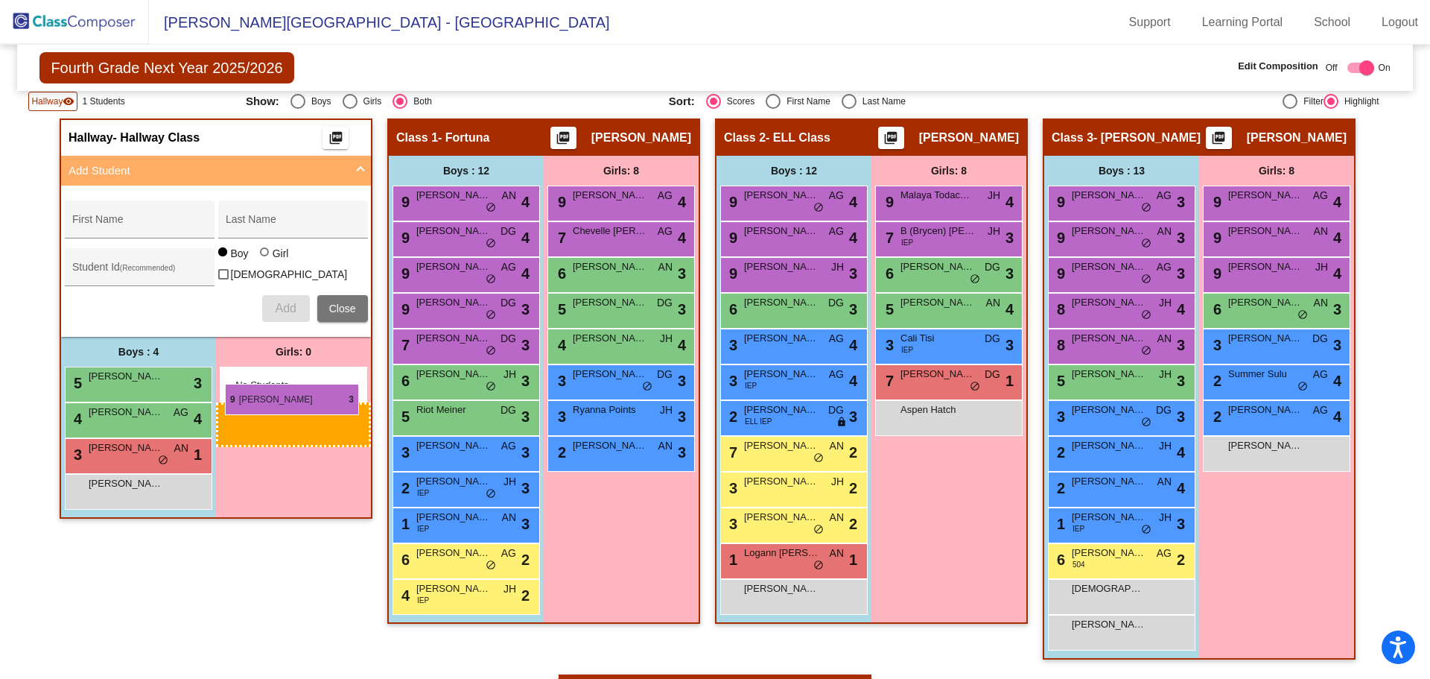
drag, startPoint x: 926, startPoint y: 235, endPoint x: 225, endPoint y: 384, distance: 716.4
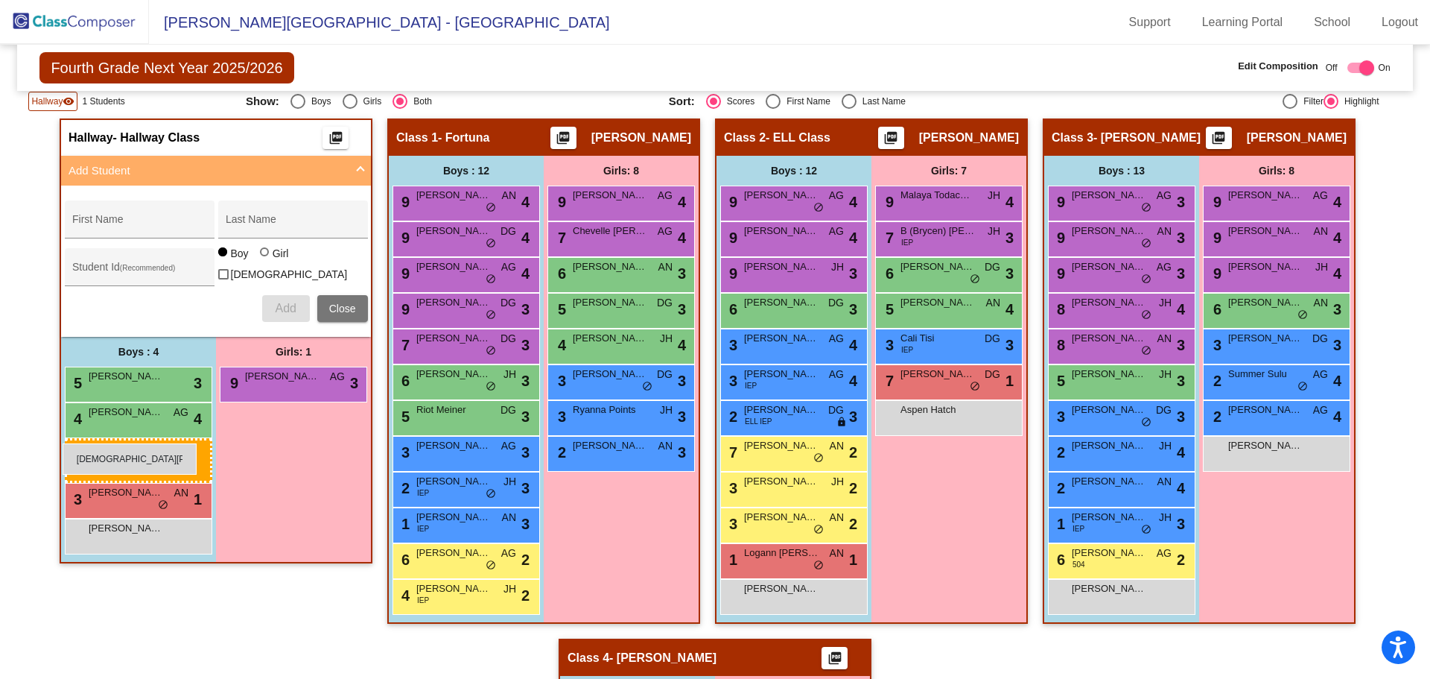
drag, startPoint x: 1102, startPoint y: 597, endPoint x: 63, endPoint y: 443, distance: 1051.0
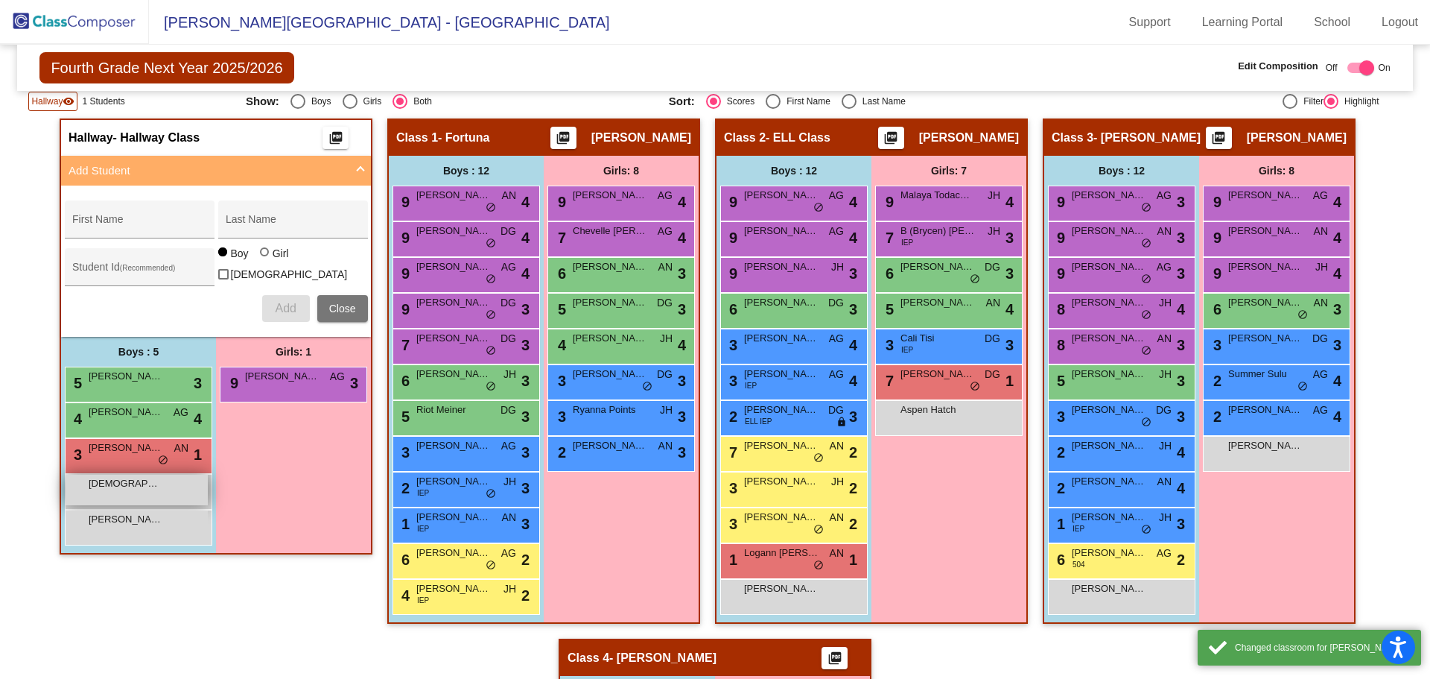
click at [153, 492] on div "[DEMOGRAPHIC_DATA][PERSON_NAME] lock do_not_disturb_alt" at bounding box center [137, 489] width 142 height 31
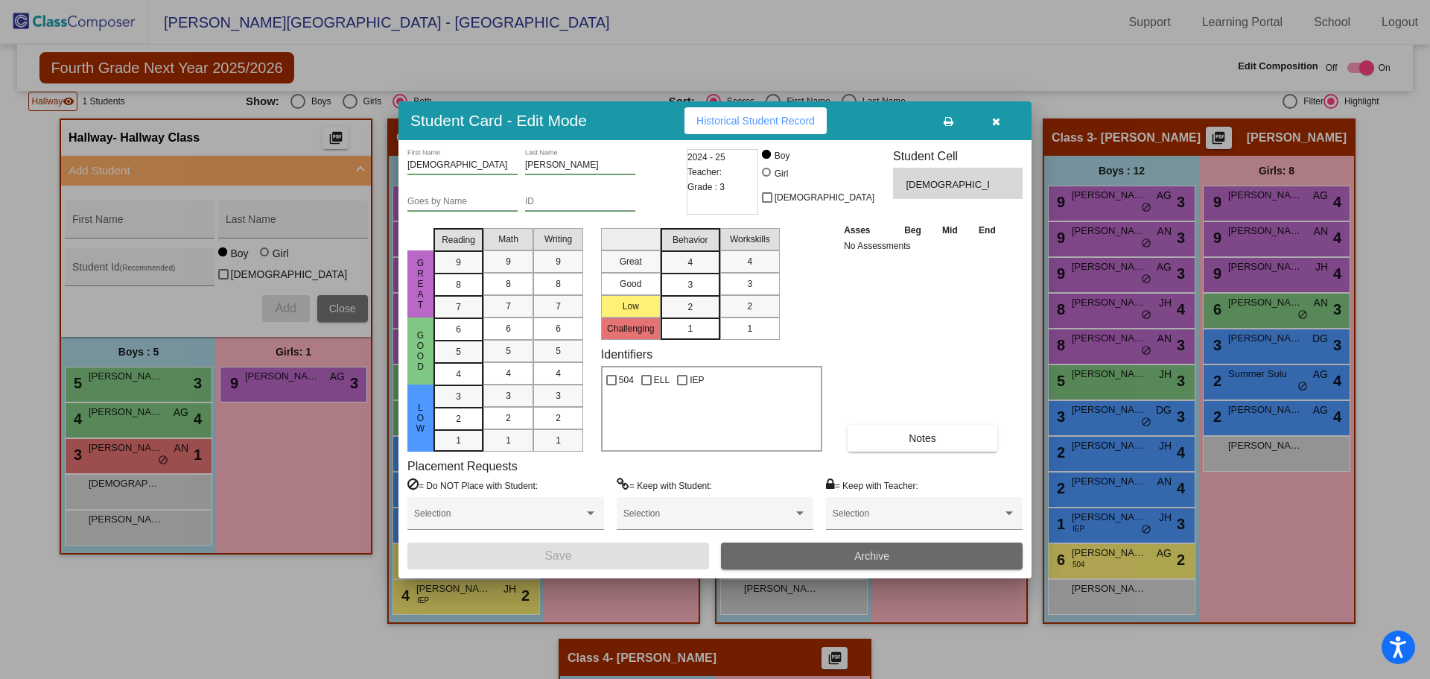
click at [903, 553] on button "Archive" at bounding box center [872, 555] width 302 height 27
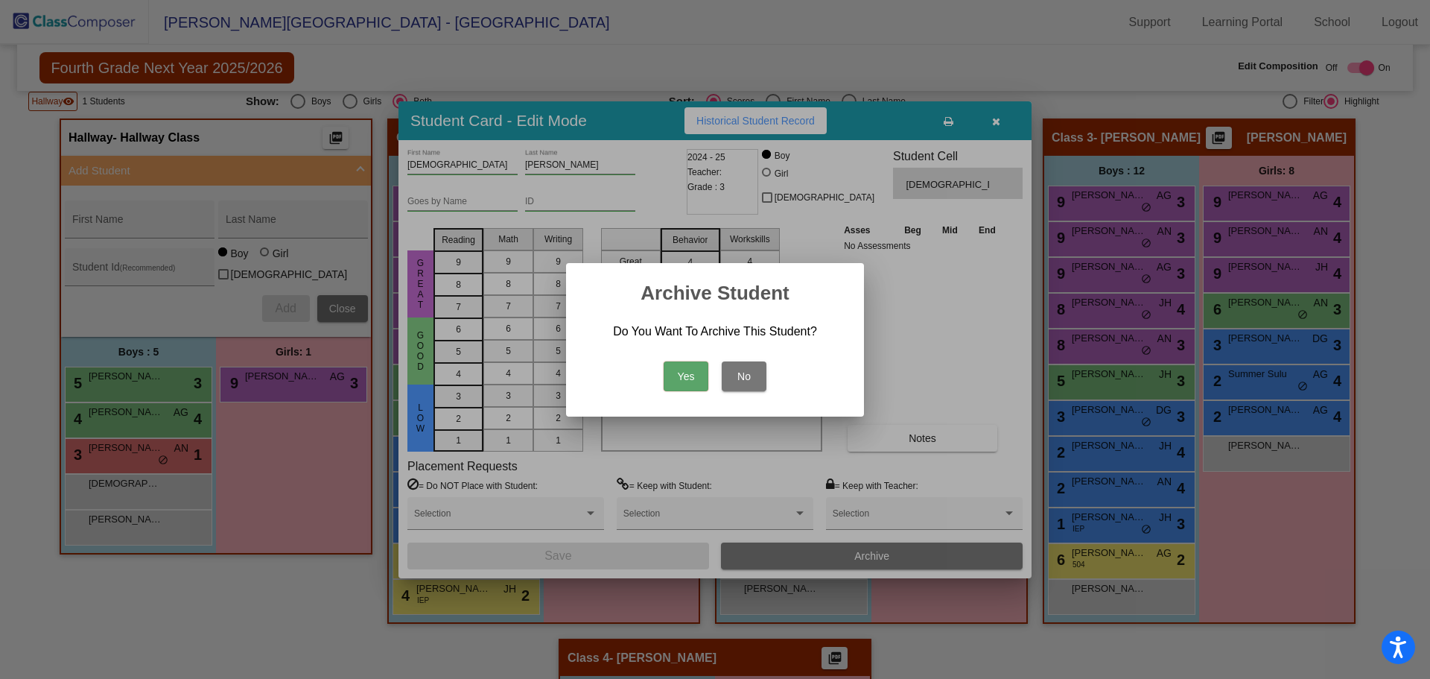
click at [678, 380] on button "Yes" at bounding box center [686, 376] width 45 height 30
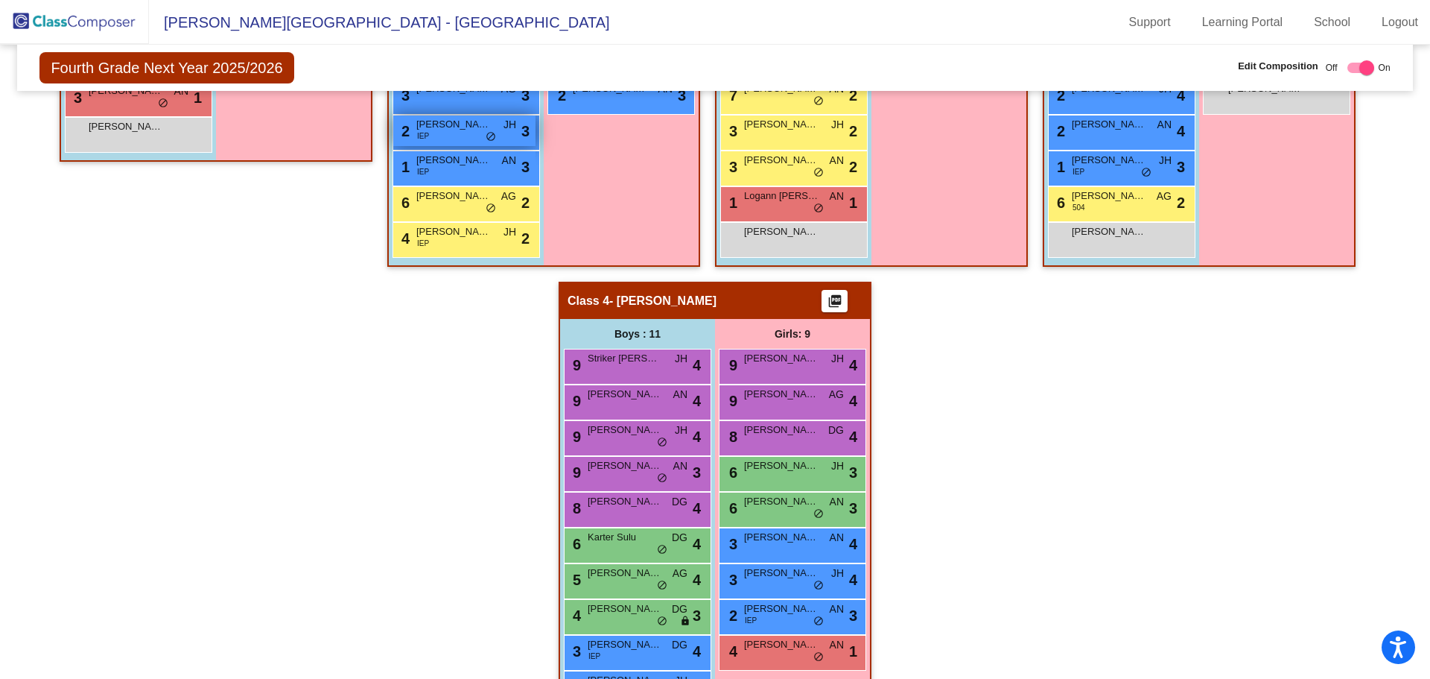
scroll to position [670, 0]
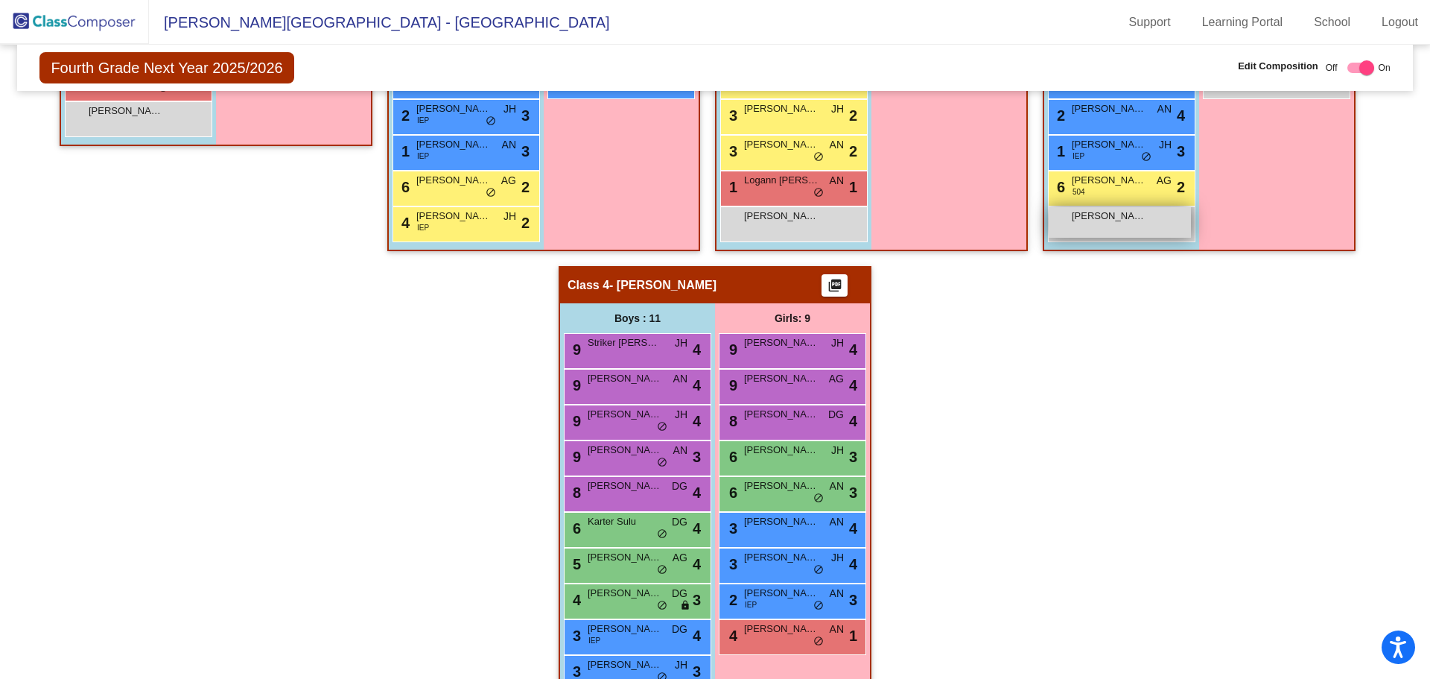
drag, startPoint x: 1123, startPoint y: 218, endPoint x: 1099, endPoint y: 232, distance: 28.0
click at [1099, 232] on div "[PERSON_NAME] lock do_not_disturb_alt" at bounding box center [1120, 222] width 142 height 31
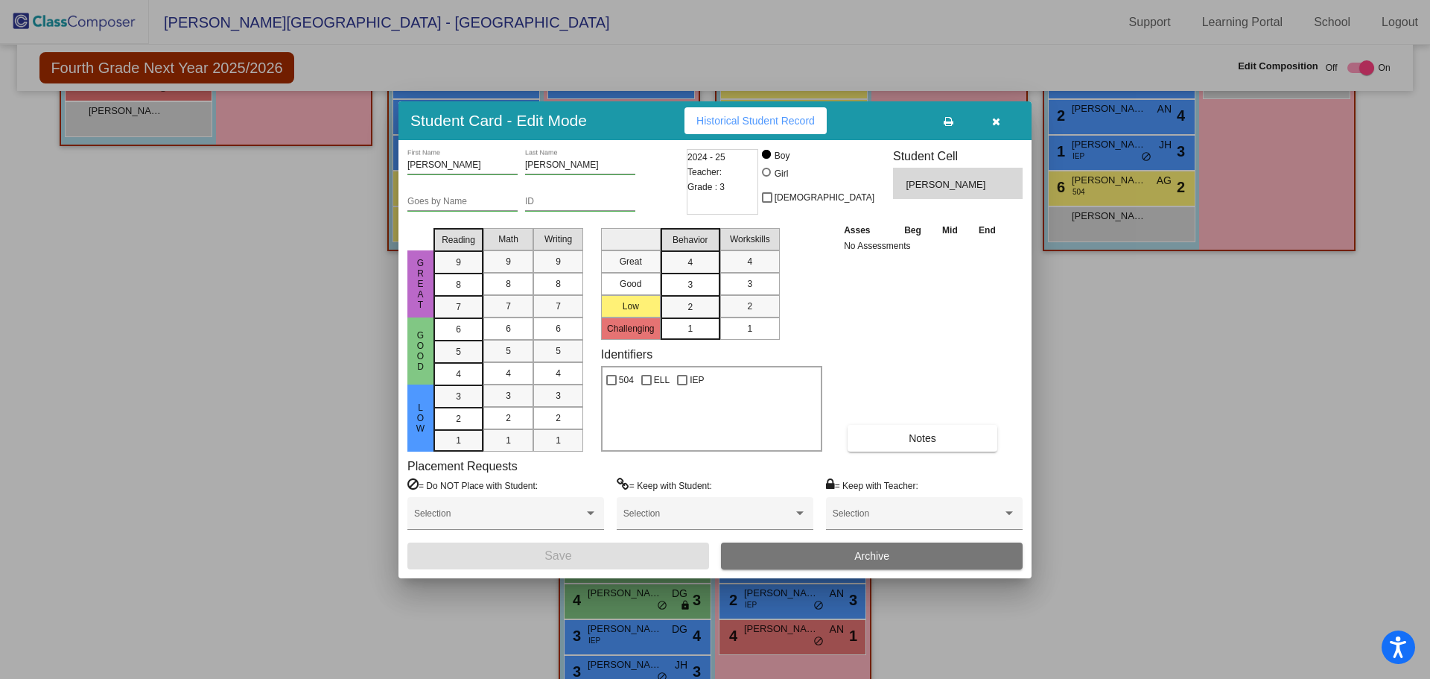
click at [1000, 118] on icon "button" at bounding box center [996, 121] width 8 height 10
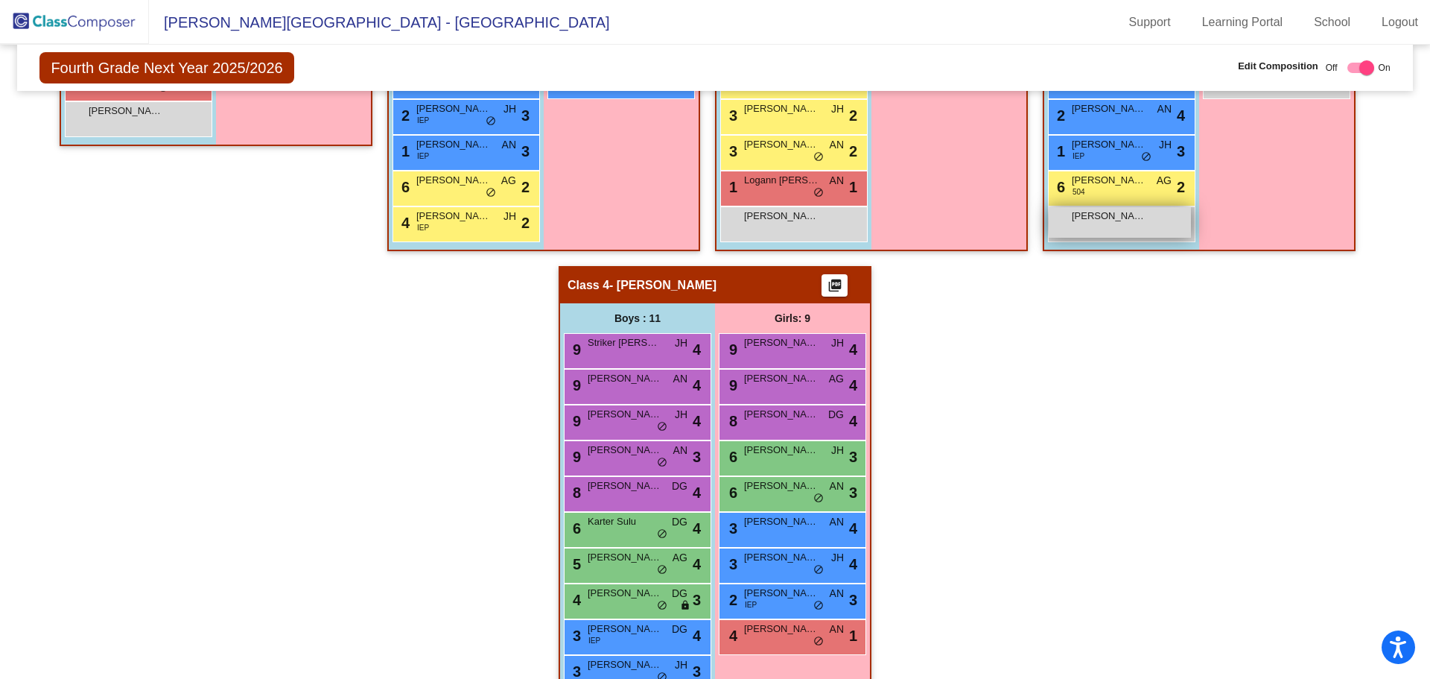
click at [1096, 238] on div "[PERSON_NAME] lock do_not_disturb_alt" at bounding box center [1120, 222] width 142 height 31
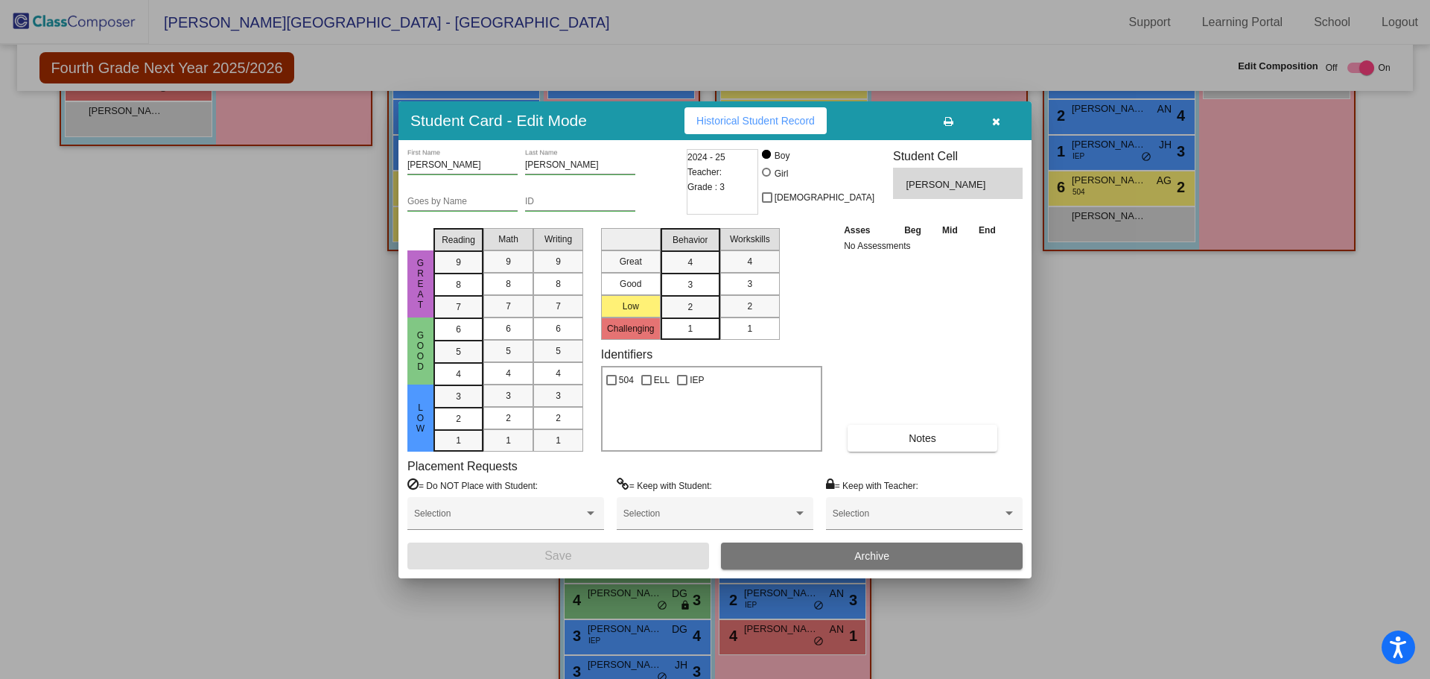
click at [996, 121] on icon "button" at bounding box center [996, 121] width 8 height 10
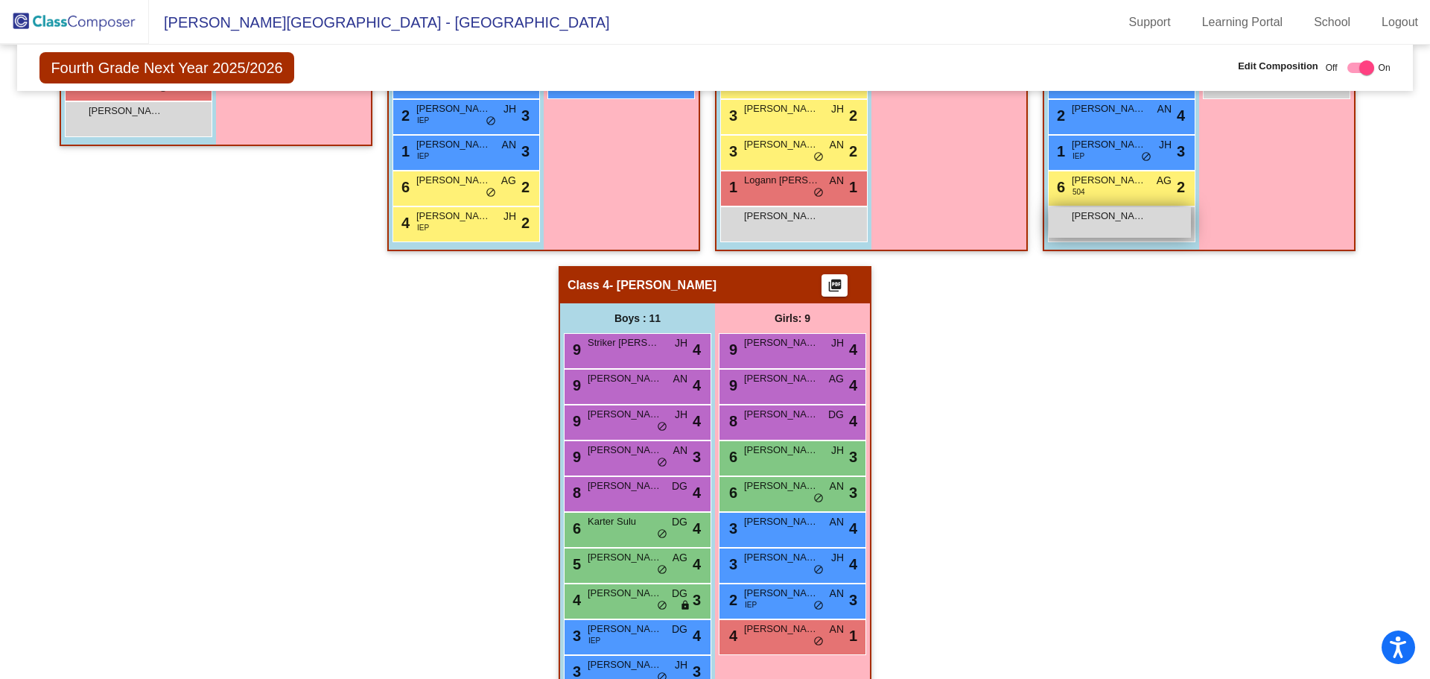
click at [1114, 219] on span "[PERSON_NAME]" at bounding box center [1109, 216] width 74 height 15
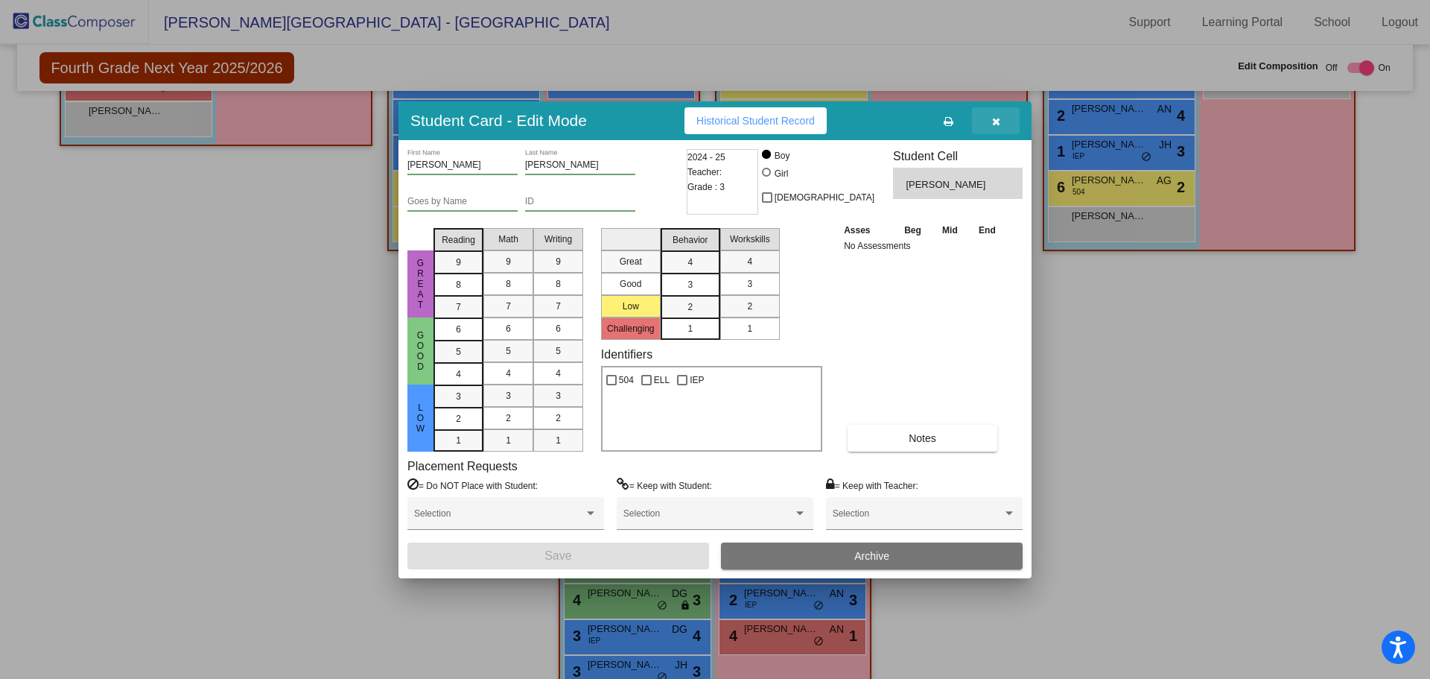
click at [993, 120] on icon "button" at bounding box center [996, 121] width 8 height 10
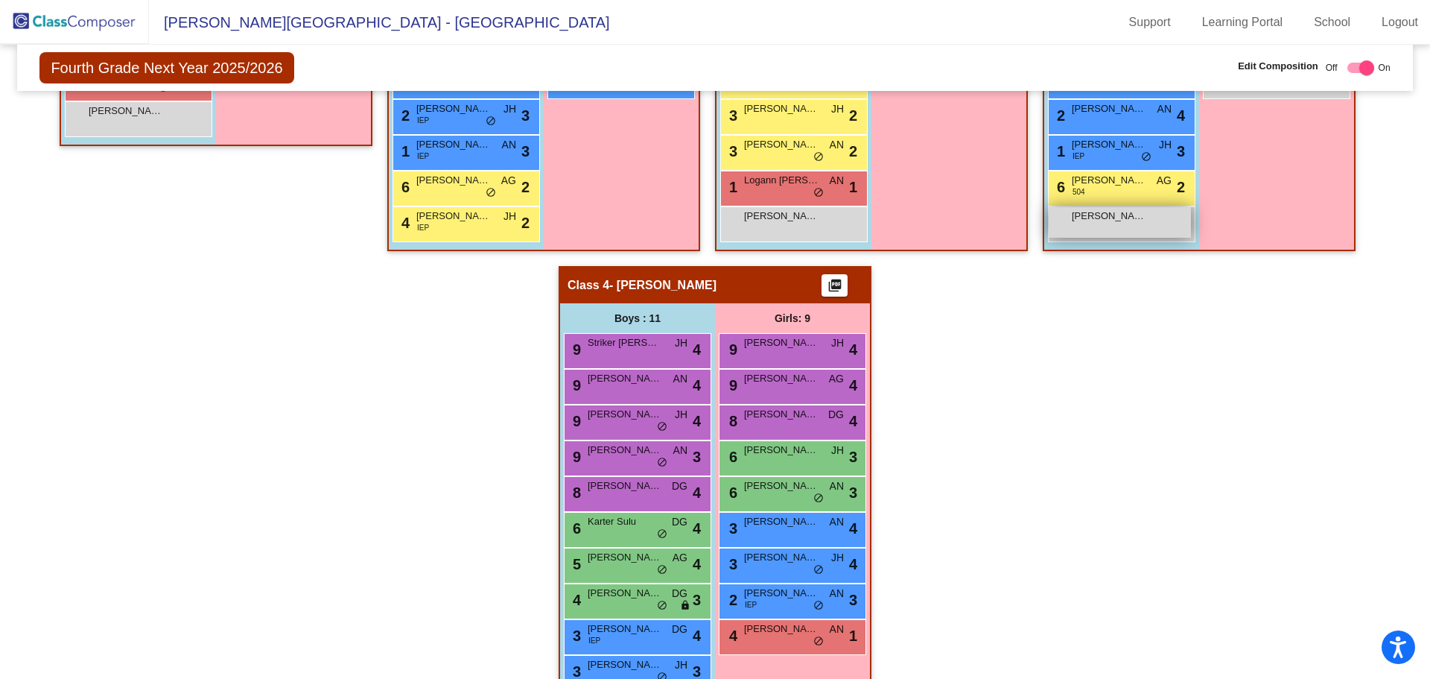
click at [1086, 221] on span "[PERSON_NAME]" at bounding box center [1109, 216] width 74 height 15
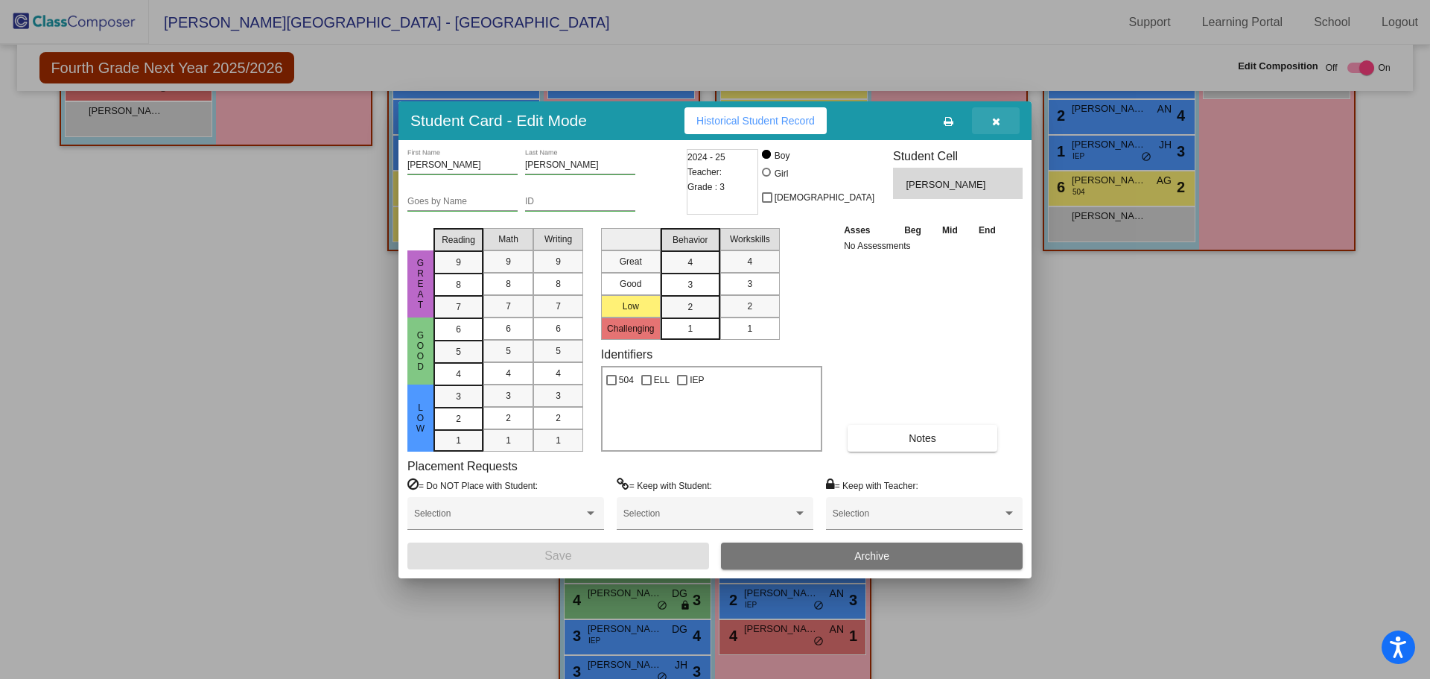
click at [996, 121] on icon "button" at bounding box center [996, 121] width 8 height 10
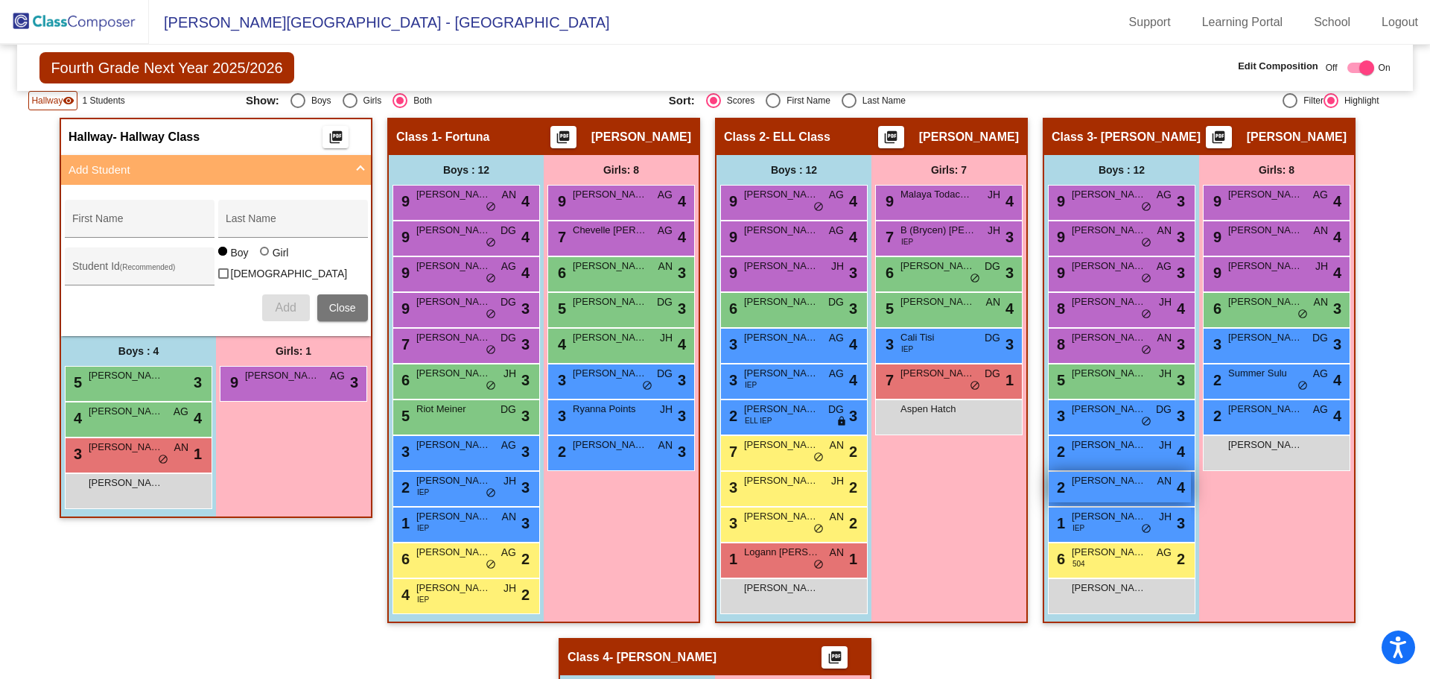
scroll to position [298, 0]
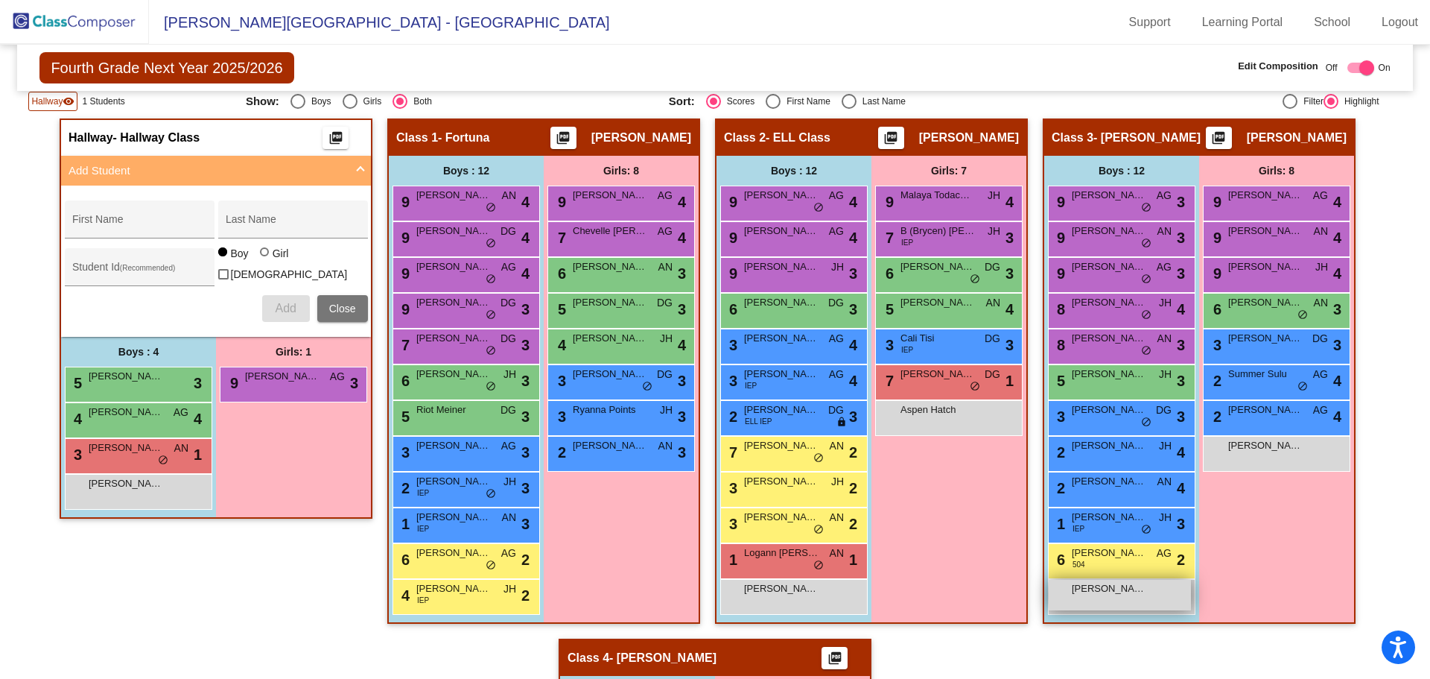
click at [1140, 597] on div "[PERSON_NAME] lock do_not_disturb_alt" at bounding box center [1120, 594] width 142 height 31
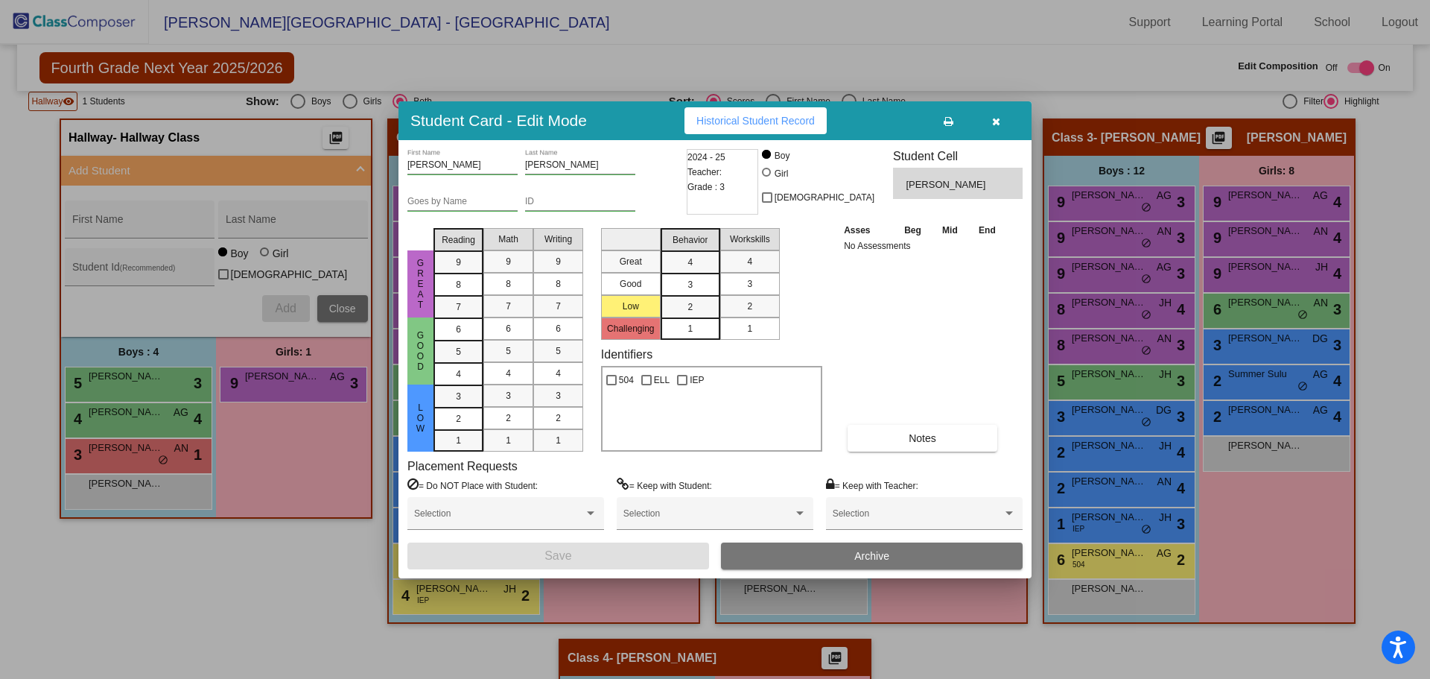
click at [1001, 121] on button "button" at bounding box center [996, 120] width 48 height 27
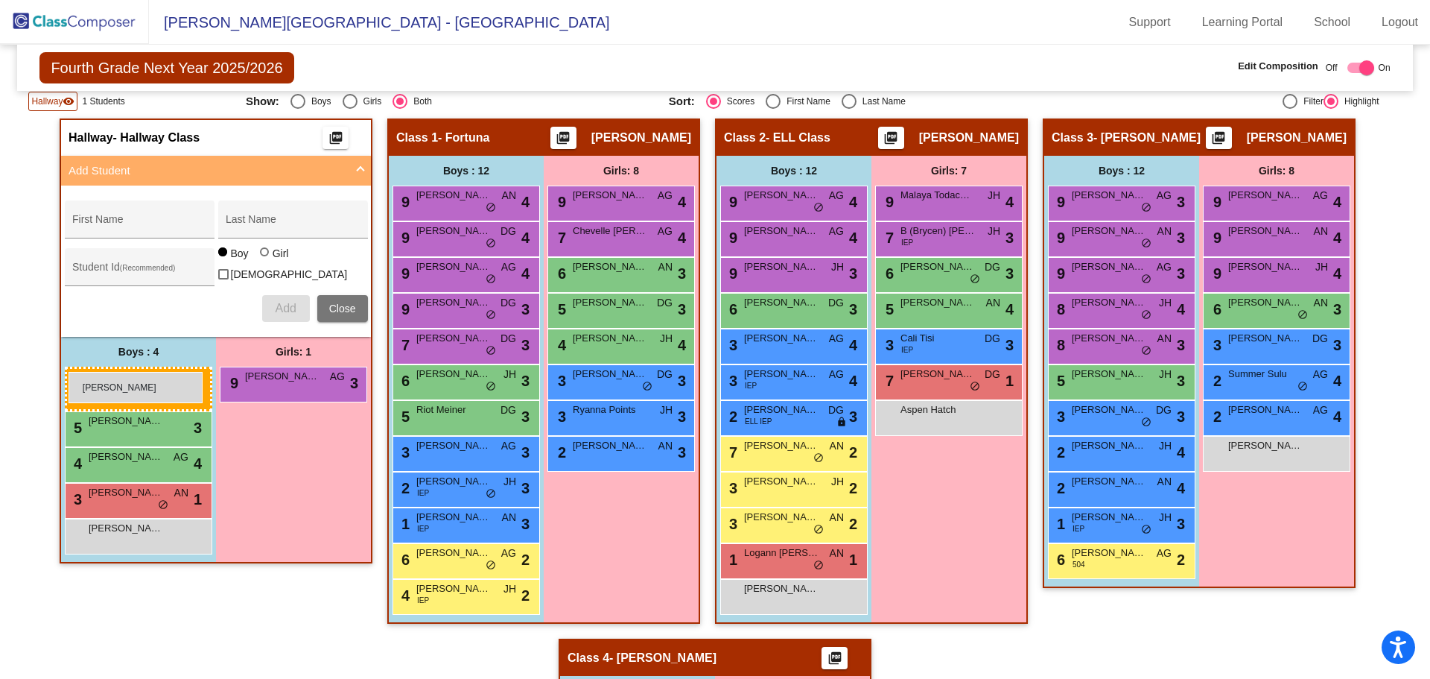
drag, startPoint x: 1126, startPoint y: 597, endPoint x: 66, endPoint y: 375, distance: 1083.0
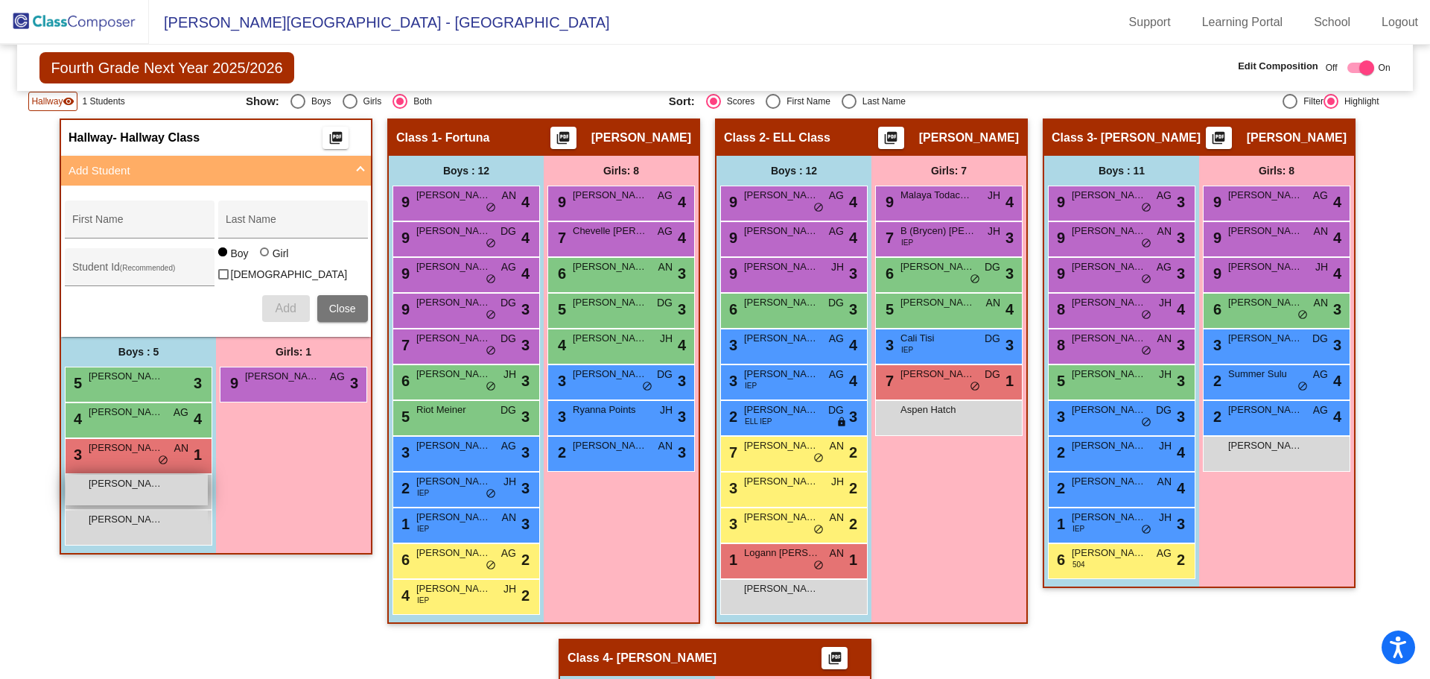
drag, startPoint x: 147, startPoint y: 495, endPoint x: 98, endPoint y: 484, distance: 50.3
click at [98, 484] on span "[PERSON_NAME]" at bounding box center [126, 483] width 74 height 15
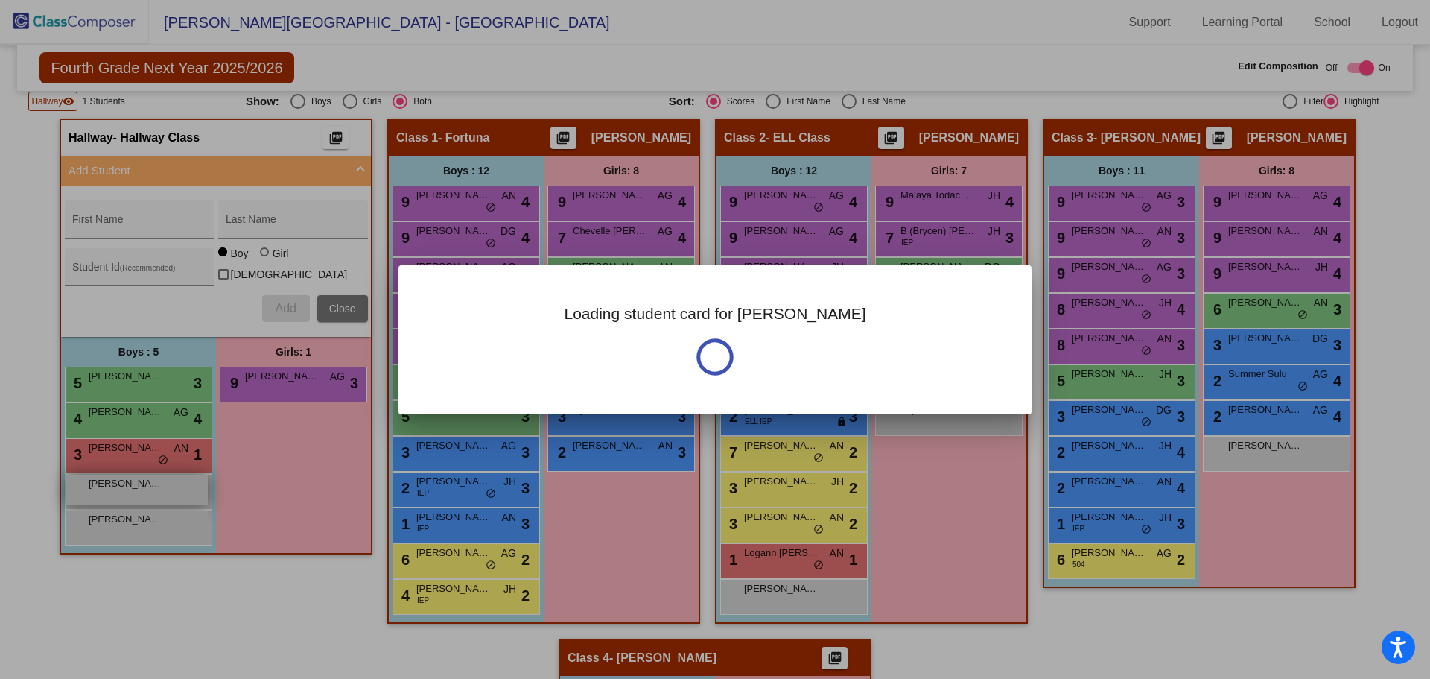
click at [98, 484] on div at bounding box center [715, 339] width 1430 height 679
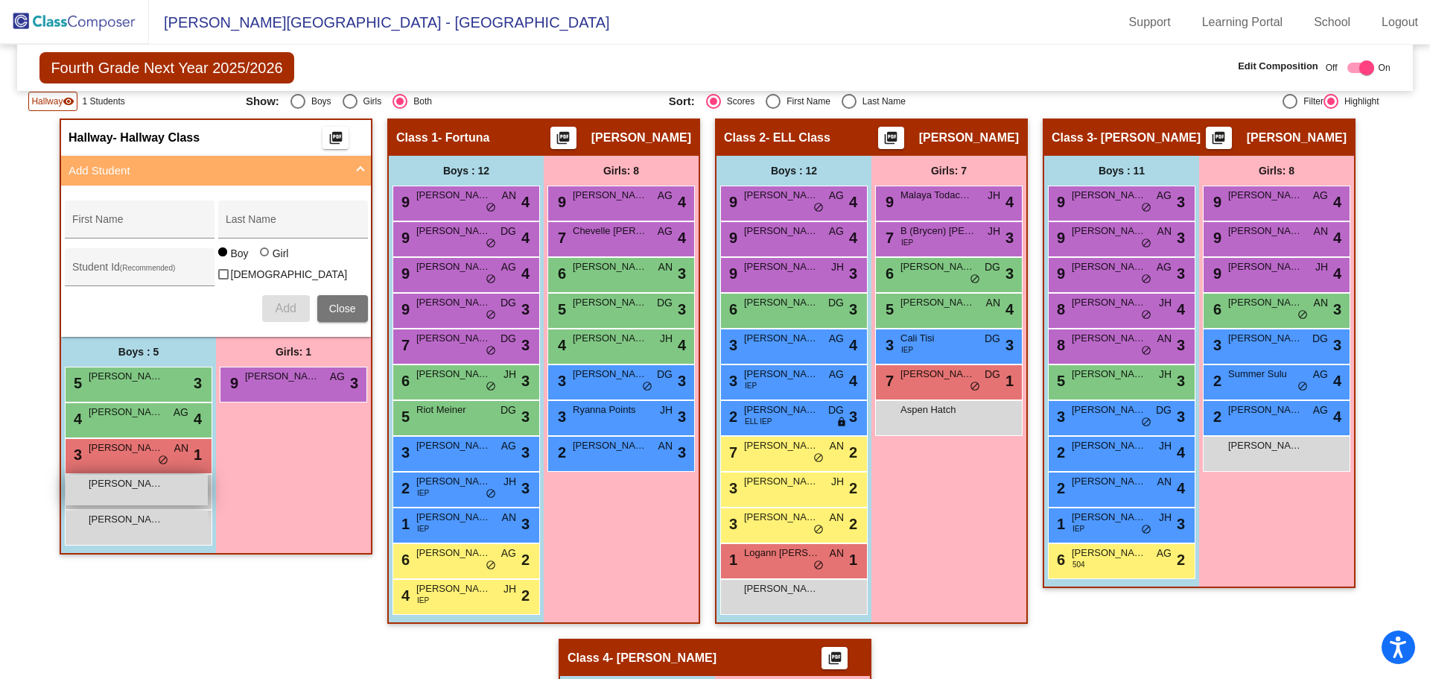
click at [104, 479] on span "[PERSON_NAME]" at bounding box center [126, 483] width 74 height 15
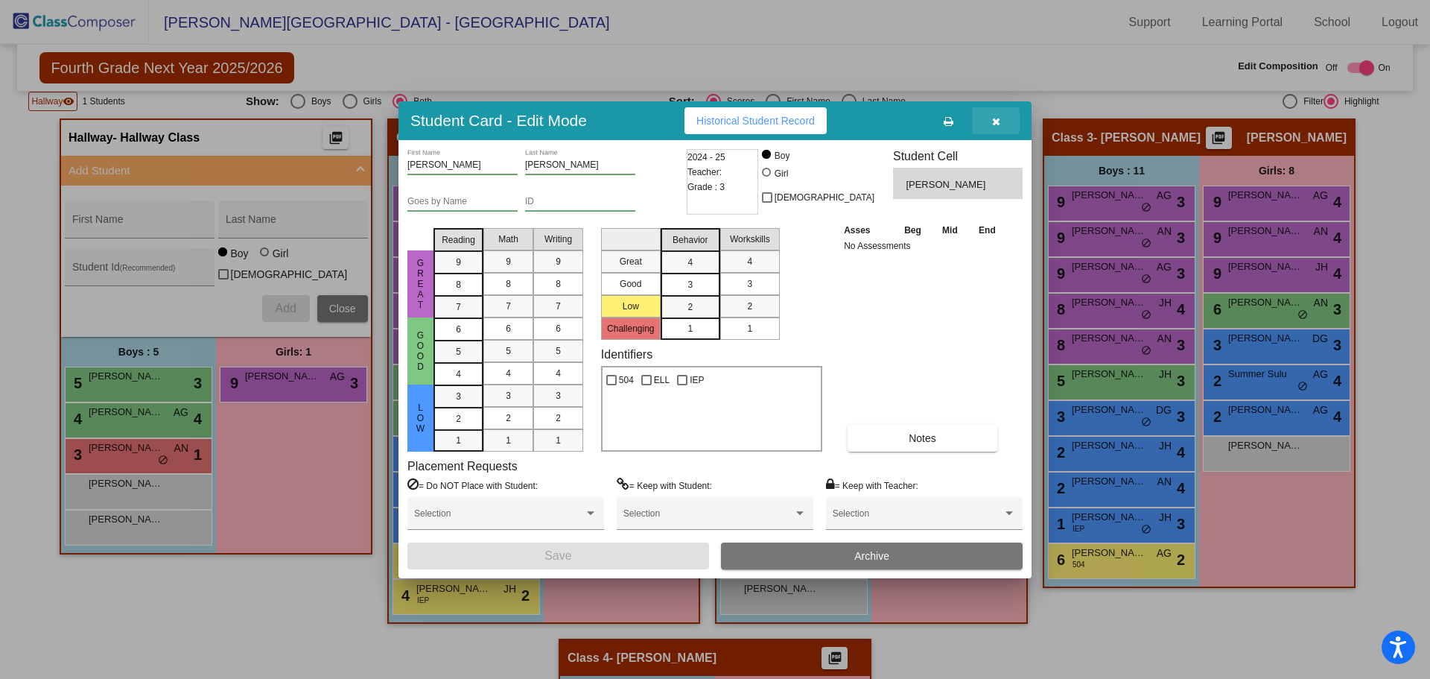
click at [992, 118] on icon "button" at bounding box center [996, 121] width 8 height 10
